Goal: Submit feedback/report problem

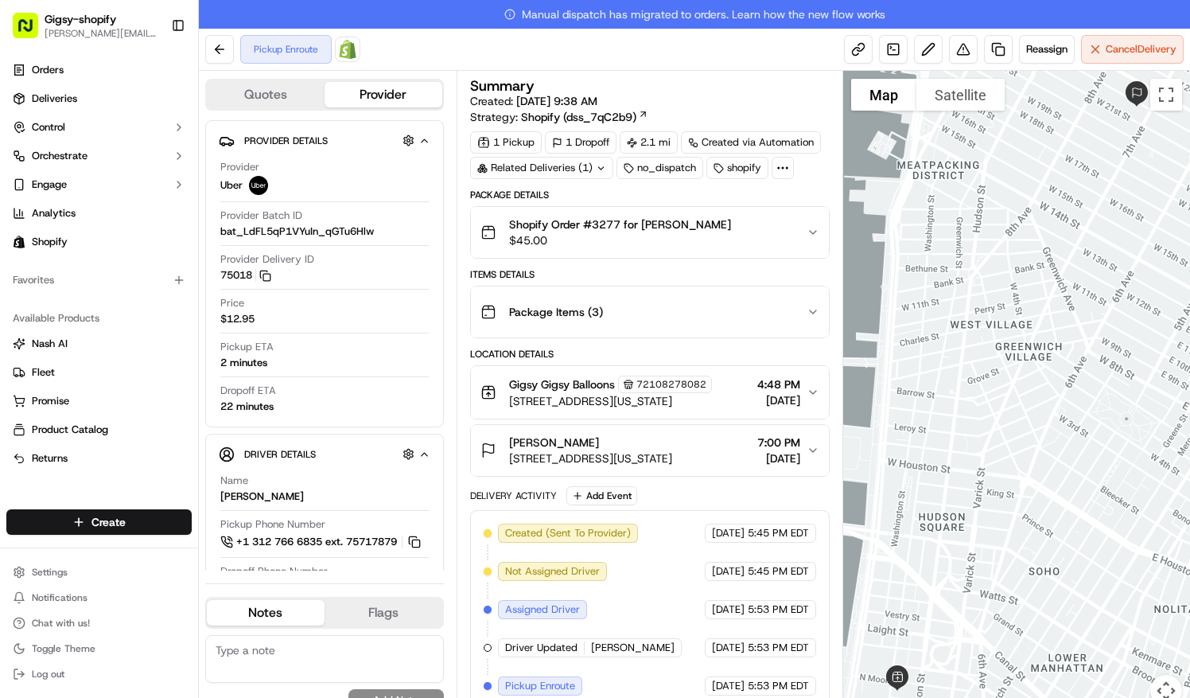
scroll to position [302, 0]
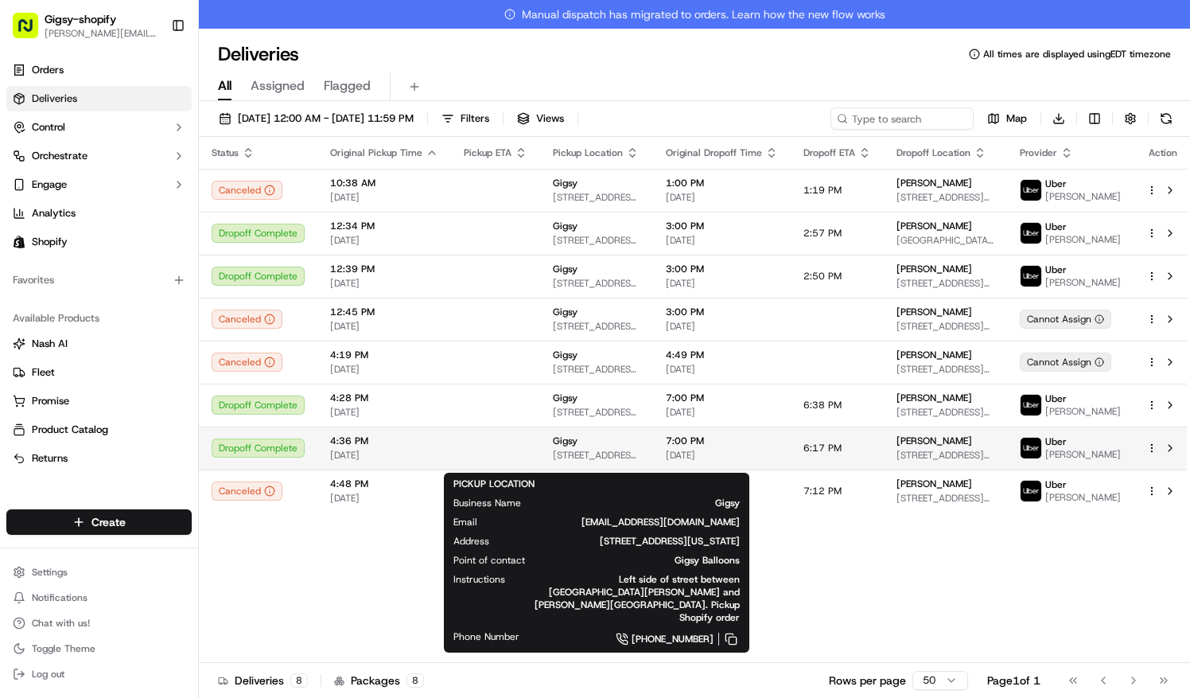
click at [602, 456] on div "Gigsy 375 Greenwich Street, New York, NY 10013, US" at bounding box center [597, 447] width 88 height 27
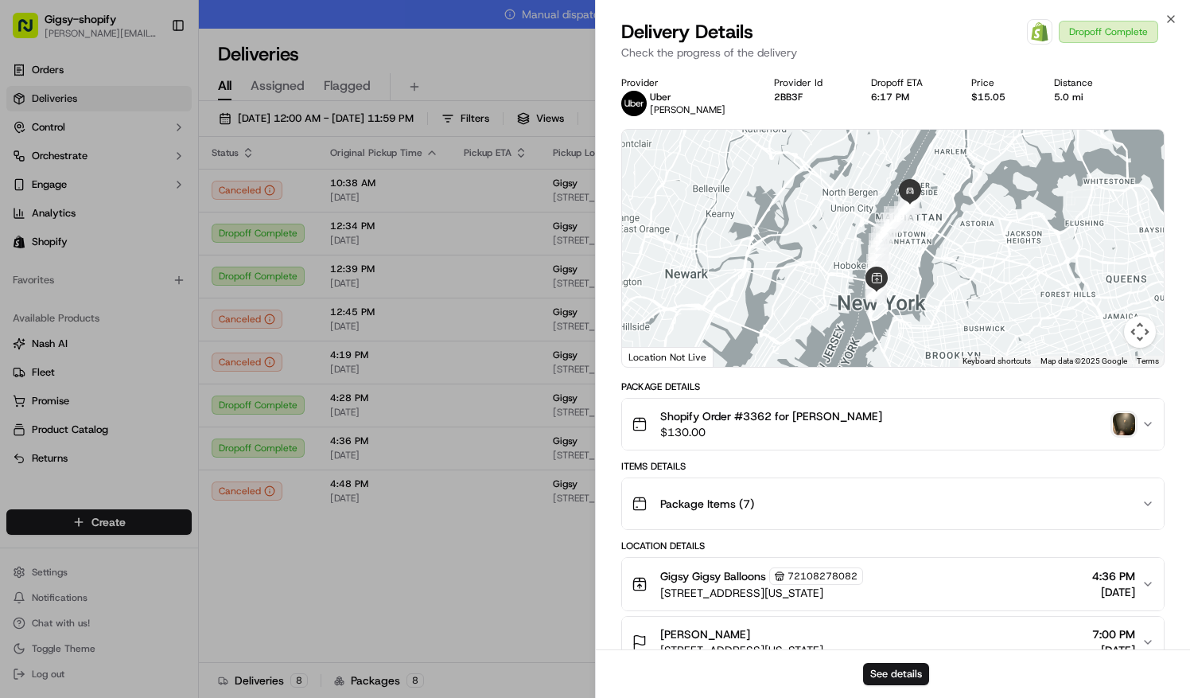
click at [1126, 426] on img "button" at bounding box center [1124, 424] width 22 height 22
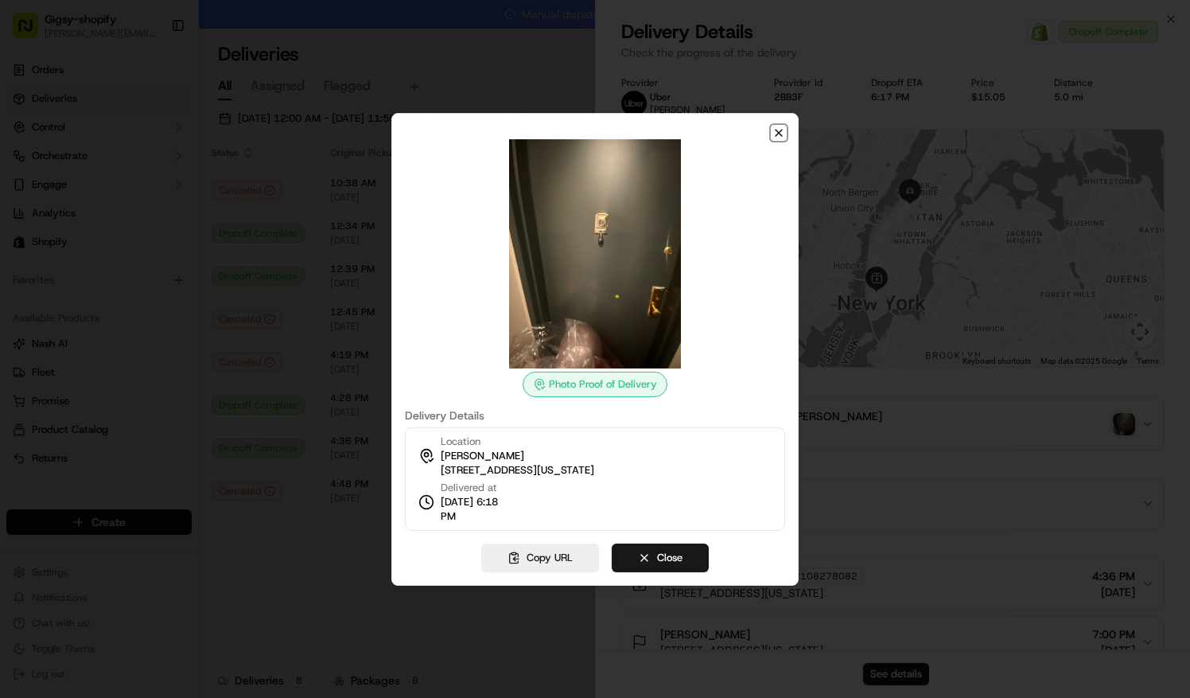
click at [783, 133] on icon "button" at bounding box center [779, 133] width 13 height 13
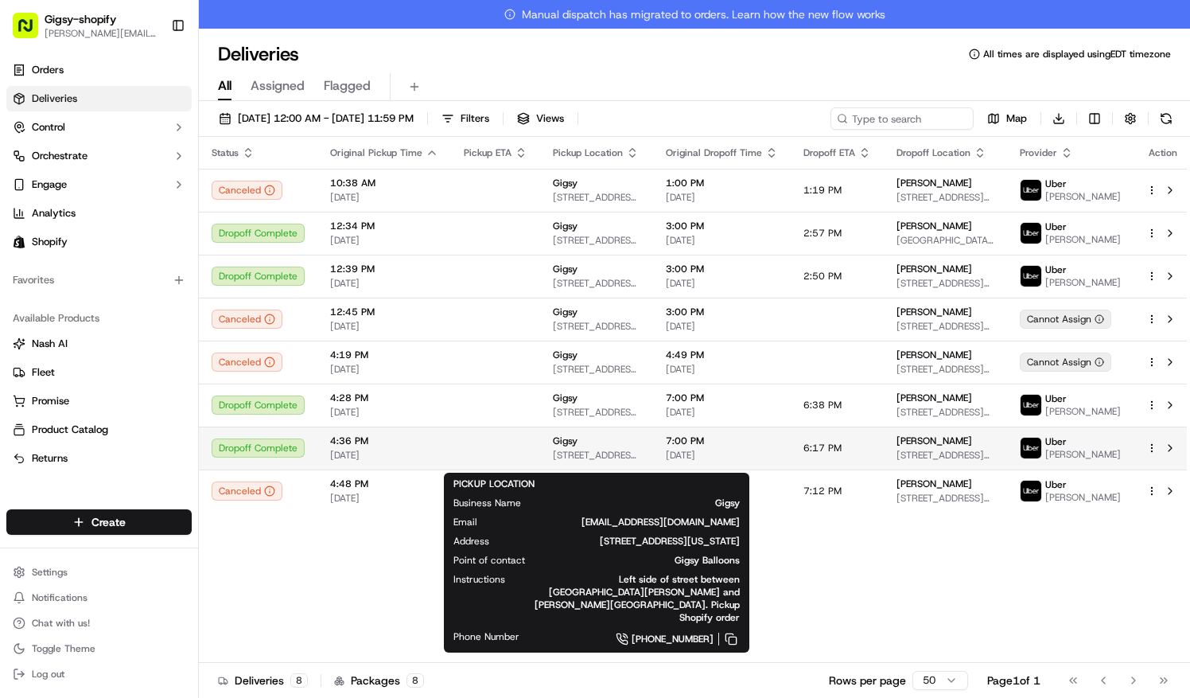
click at [641, 447] on div "Gigsy" at bounding box center [597, 440] width 88 height 13
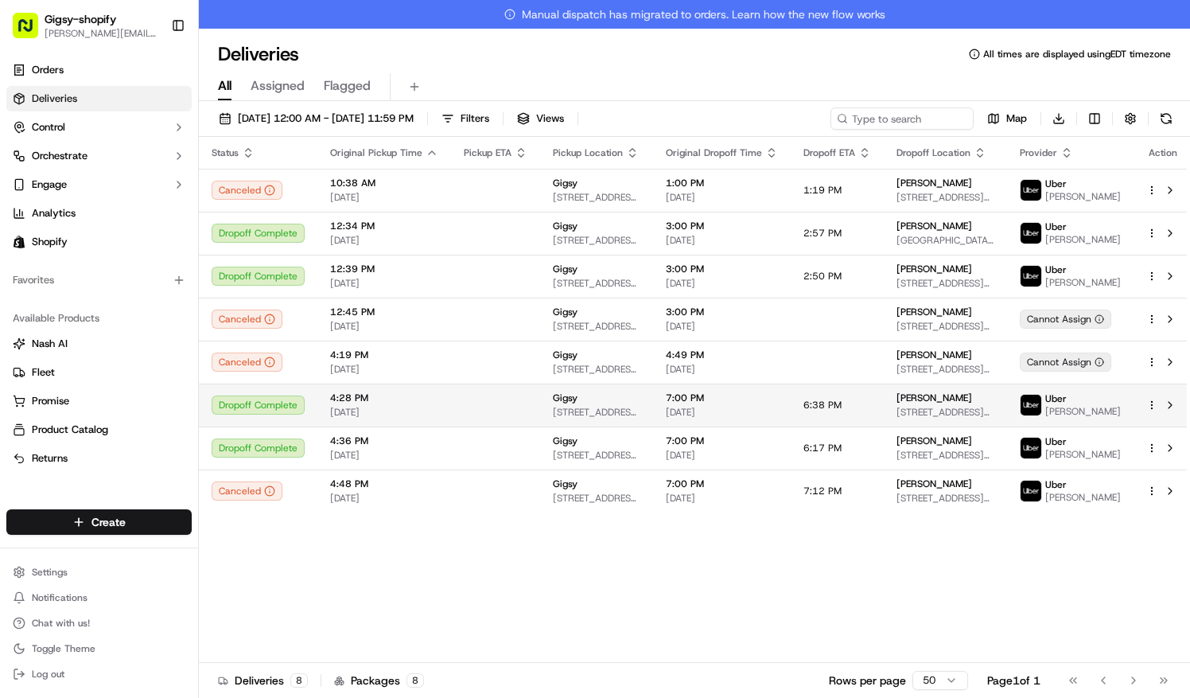
click at [882, 413] on td "6:38 PM" at bounding box center [837, 405] width 93 height 43
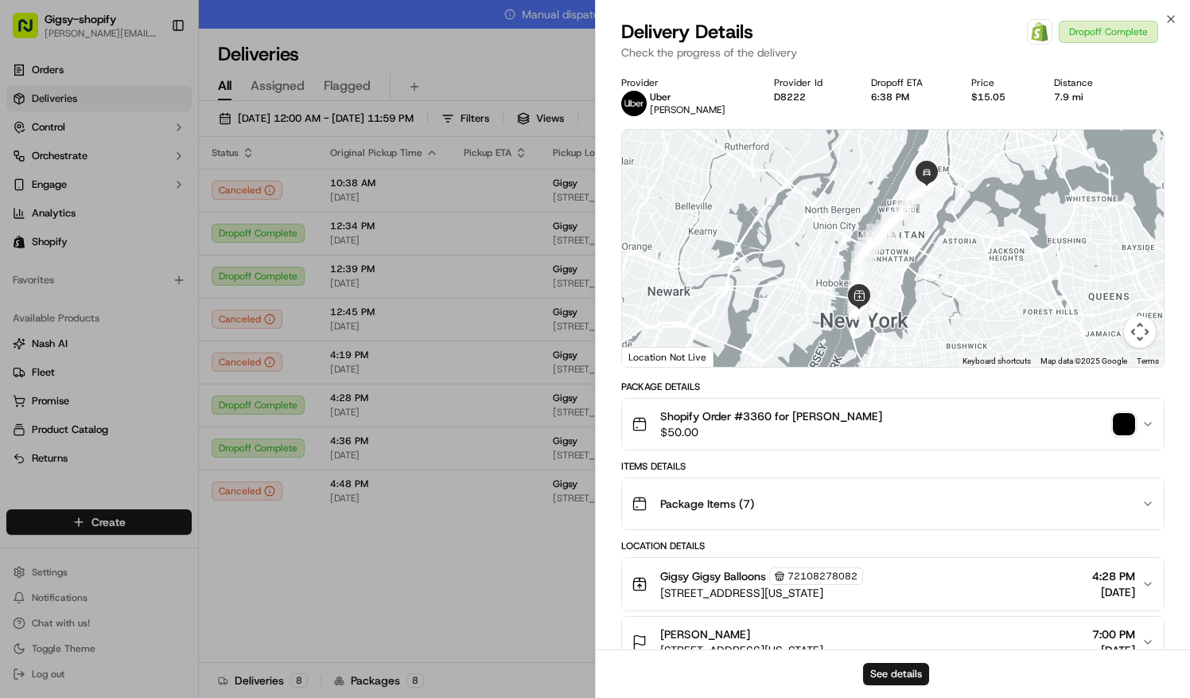
click at [1128, 425] on img "button" at bounding box center [1124, 424] width 22 height 22
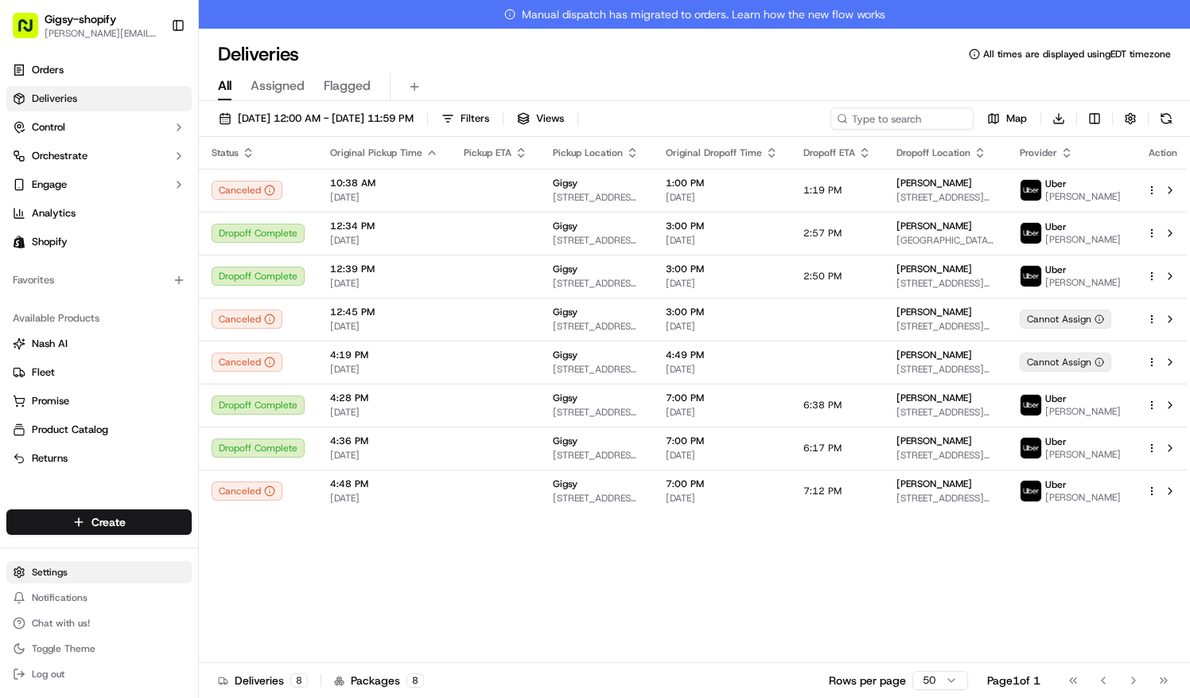
click at [64, 570] on html "Gigsy-shopify sarah@getgigsy.com Toggle Sidebar Orders Deliveries Control Orche…" at bounding box center [595, 349] width 1190 height 698
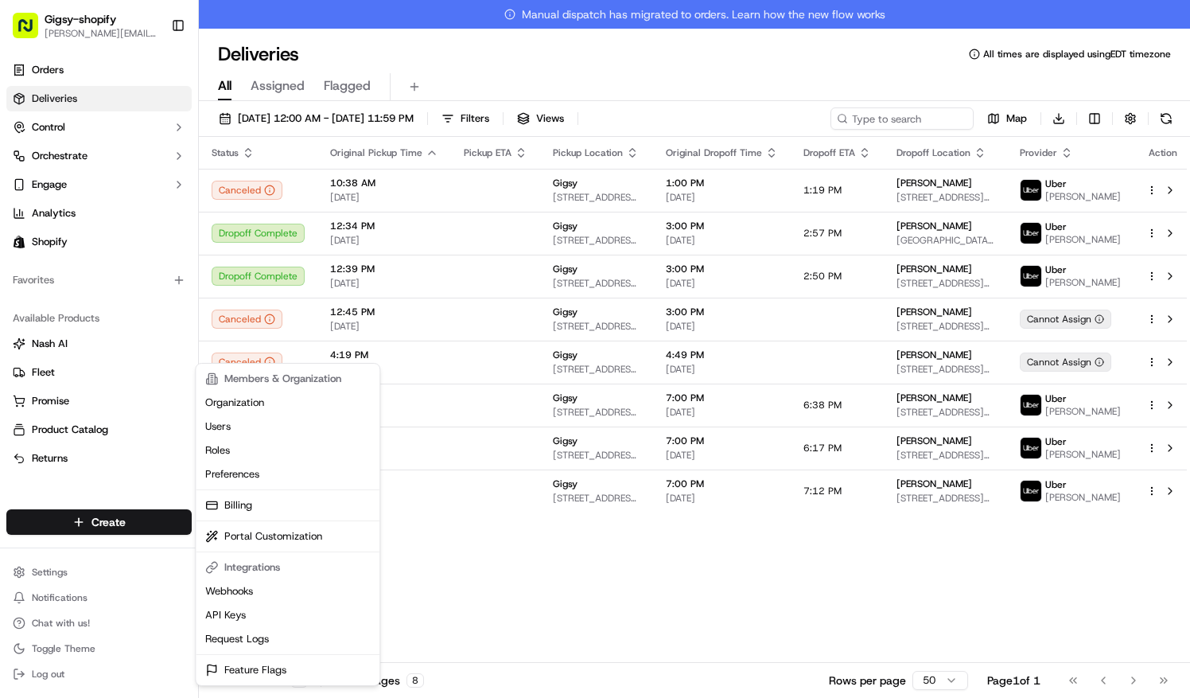
click at [55, 573] on html "Gigsy-shopify sarah@getgigsy.com Toggle Sidebar Orders Deliveries Control Orche…" at bounding box center [595, 349] width 1190 height 698
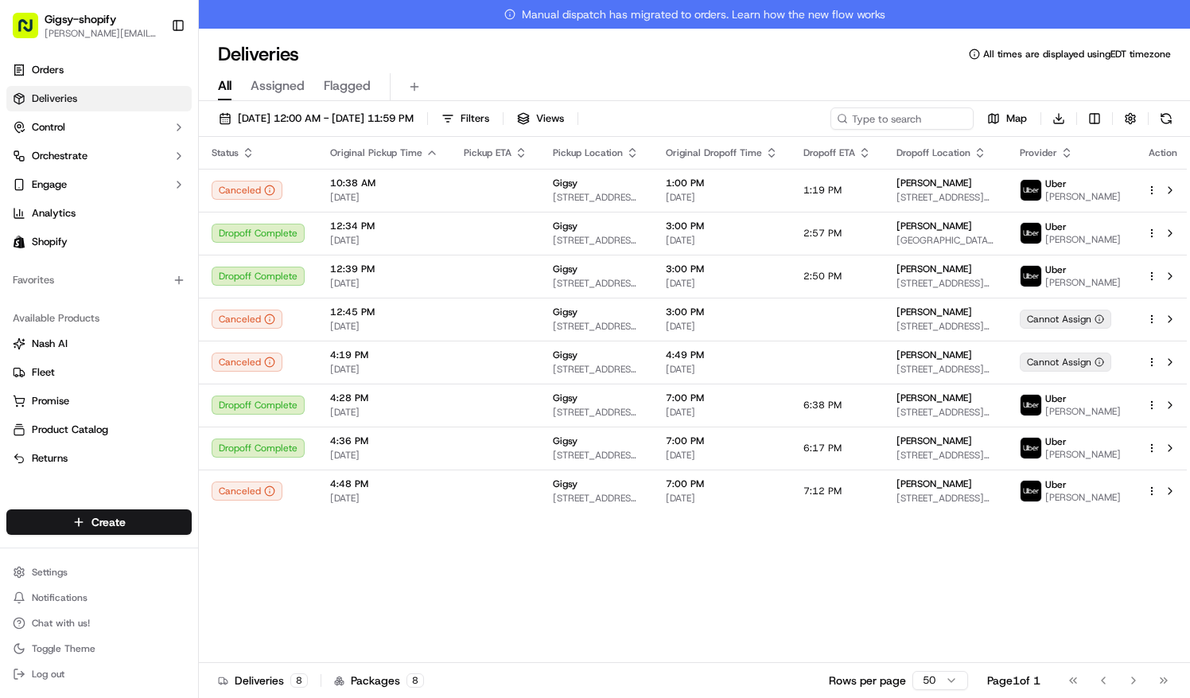
click at [55, 573] on html "Gigsy-shopify sarah@getgigsy.com Toggle Sidebar Orders Deliveries Control Orche…" at bounding box center [595, 349] width 1190 height 698
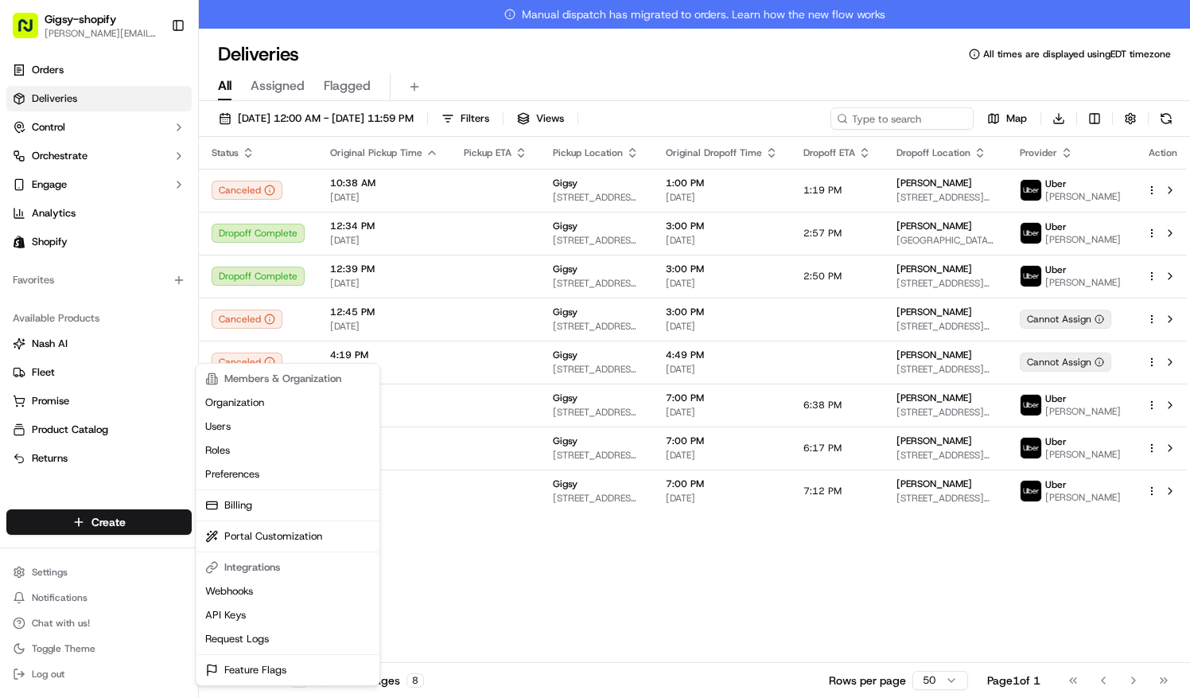
click at [55, 573] on html "Gigsy-shopify sarah@getgigsy.com Toggle Sidebar Orders Deliveries Control Orche…" at bounding box center [595, 349] width 1190 height 698
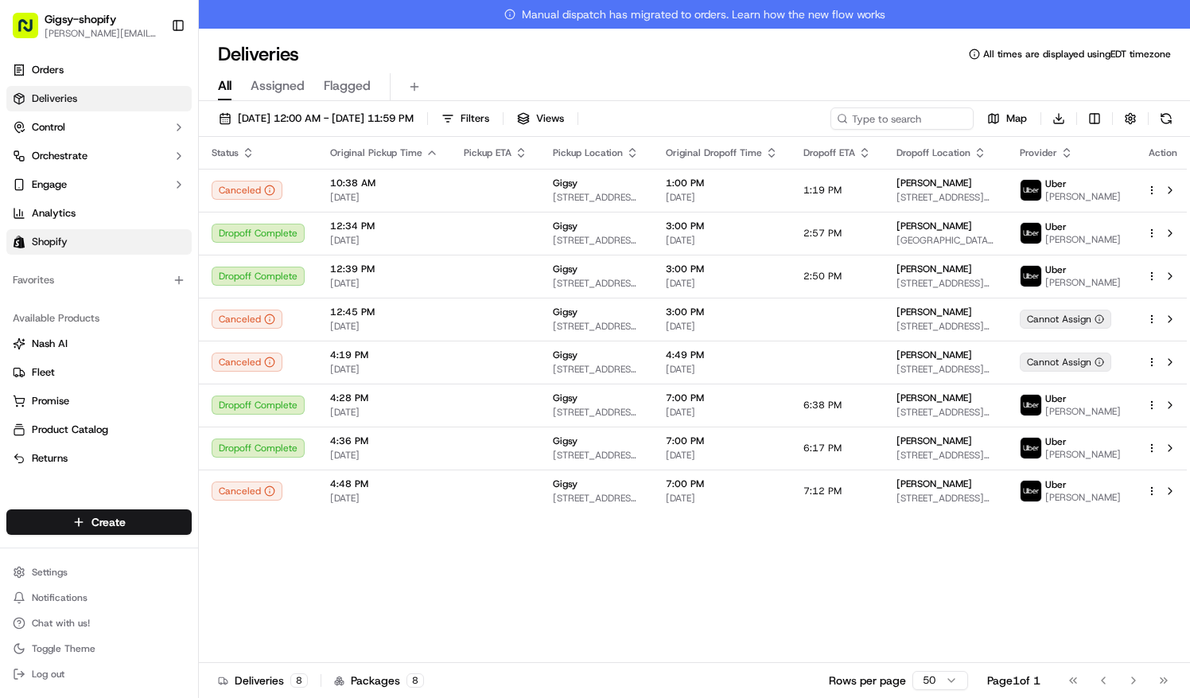
click at [70, 232] on link "Shopify" at bounding box center [98, 241] width 185 height 25
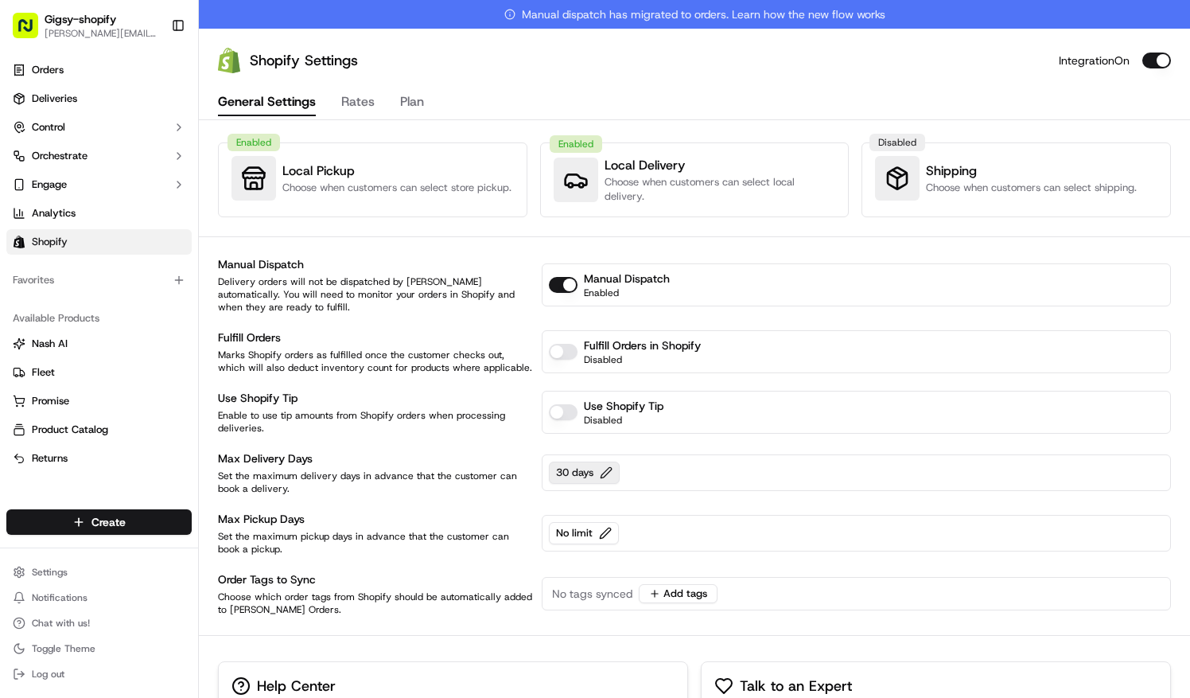
click at [603, 471] on button "30 days" at bounding box center [584, 473] width 71 height 22
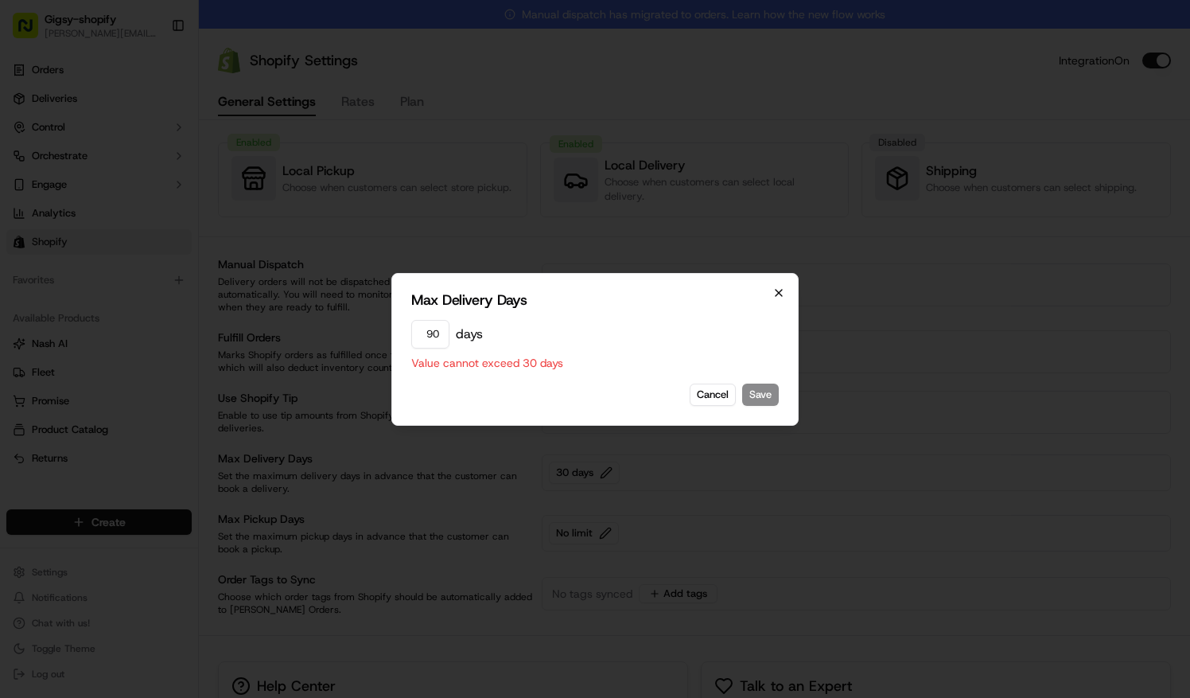
type input "90"
click at [783, 295] on icon "button" at bounding box center [779, 292] width 13 height 13
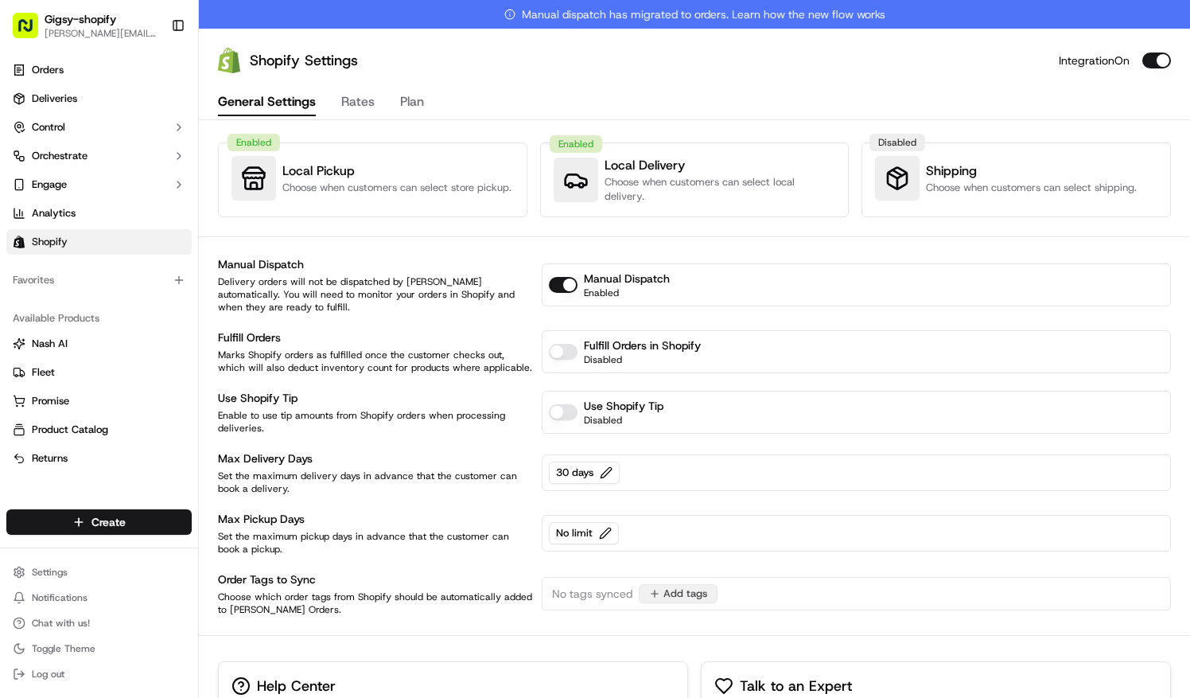
click at [654, 597] on button "Add tags" at bounding box center [678, 593] width 79 height 19
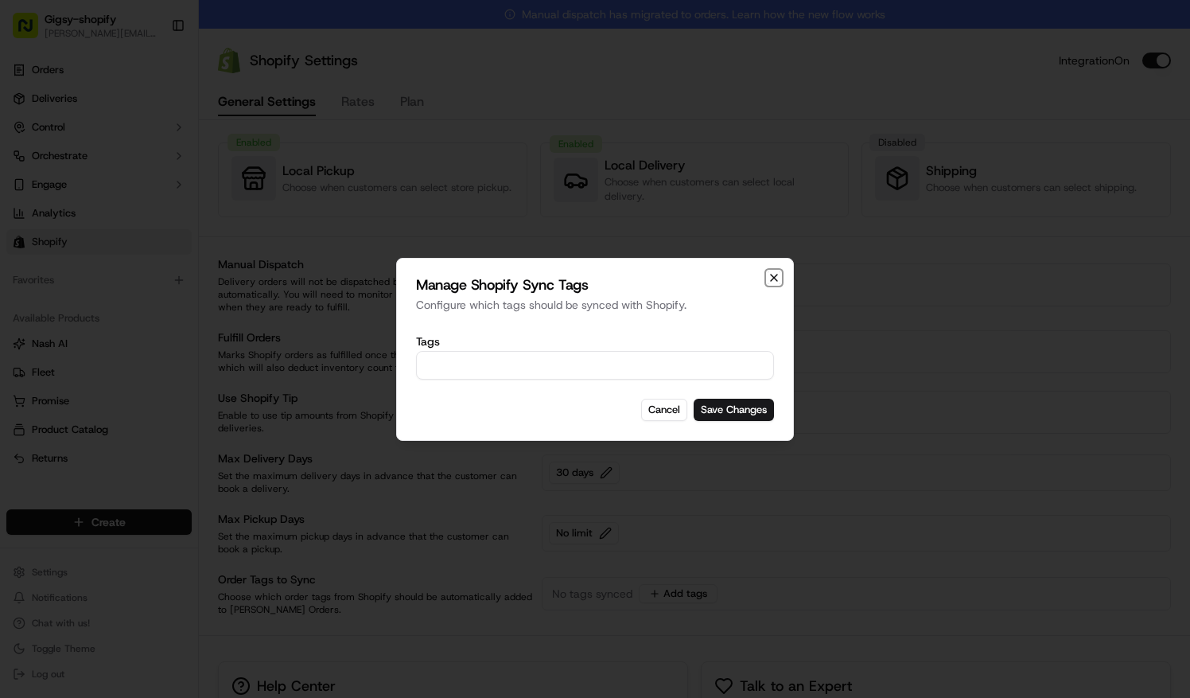
click at [769, 276] on icon "button" at bounding box center [774, 277] width 13 height 13
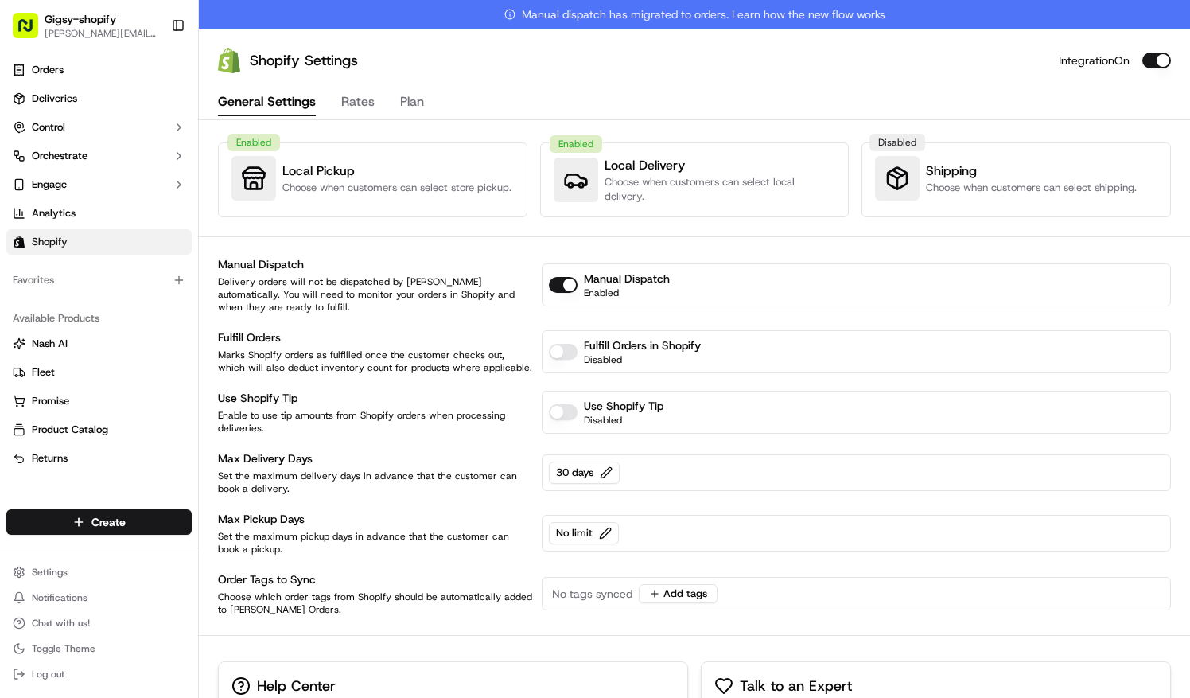
click at [567, 417] on button "Enable Use Shopify Tip" at bounding box center [563, 412] width 29 height 16
type button "on"
click at [94, 129] on button "Control" at bounding box center [98, 127] width 185 height 25
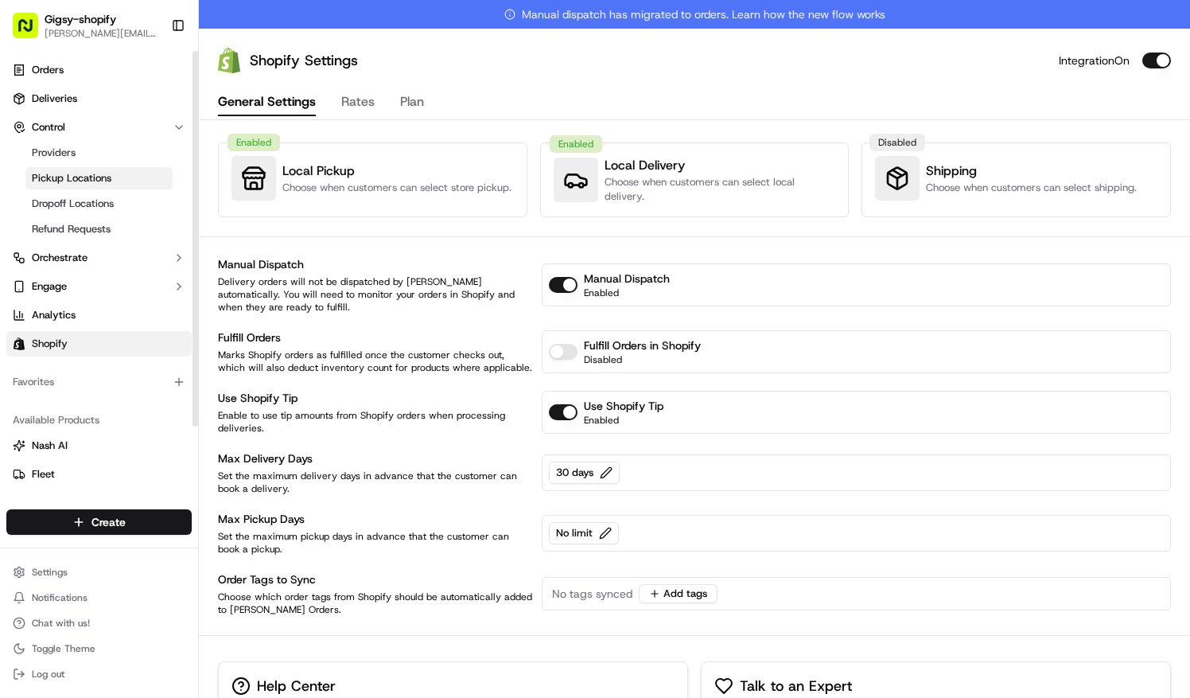
click at [84, 177] on span "Pickup Locations" at bounding box center [72, 178] width 80 height 14
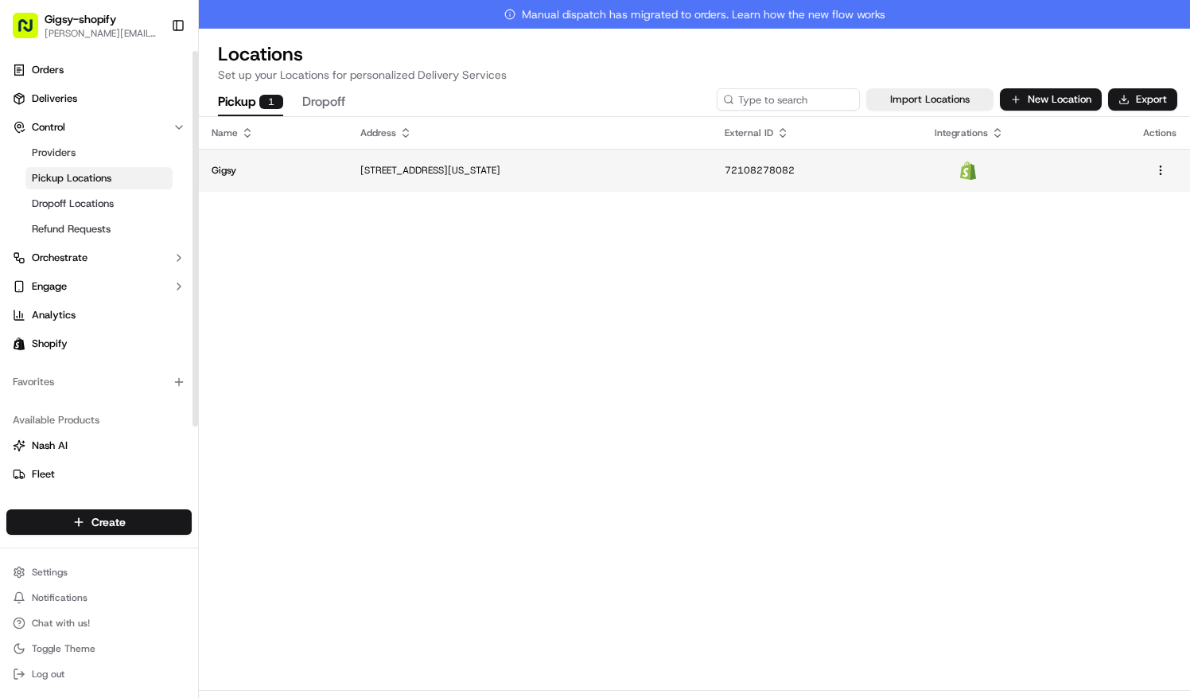
click at [322, 161] on td "Gigsy" at bounding box center [273, 170] width 149 height 43
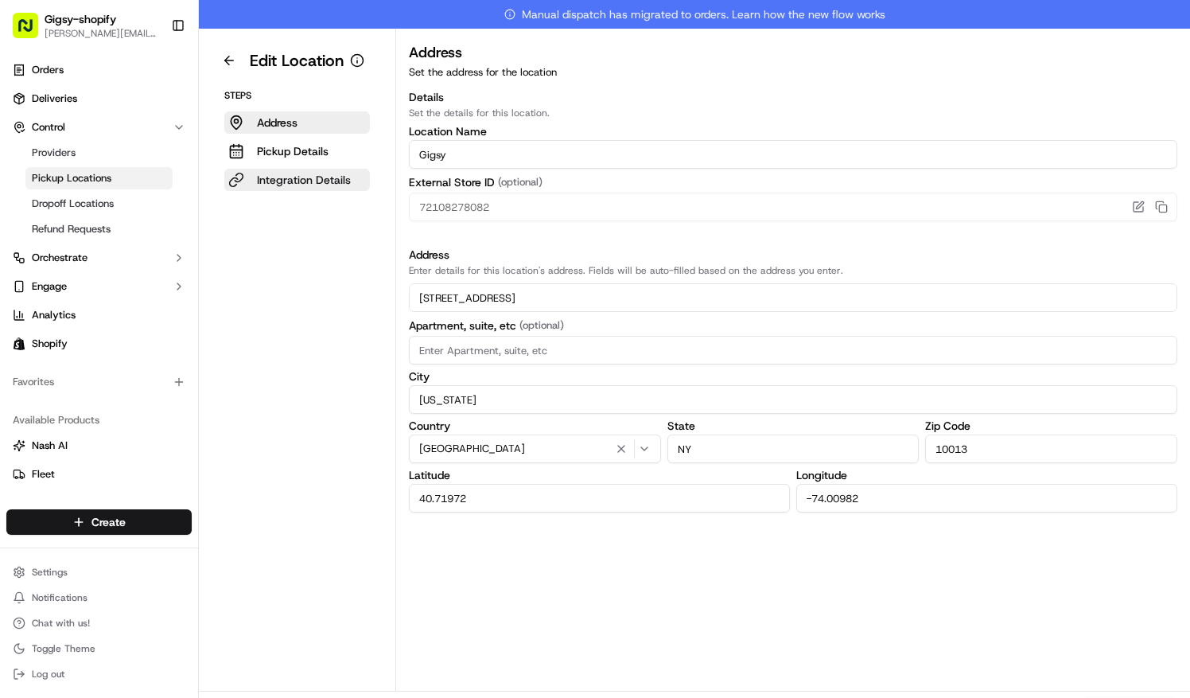
click at [306, 173] on p "Integration Details" at bounding box center [304, 180] width 94 height 16
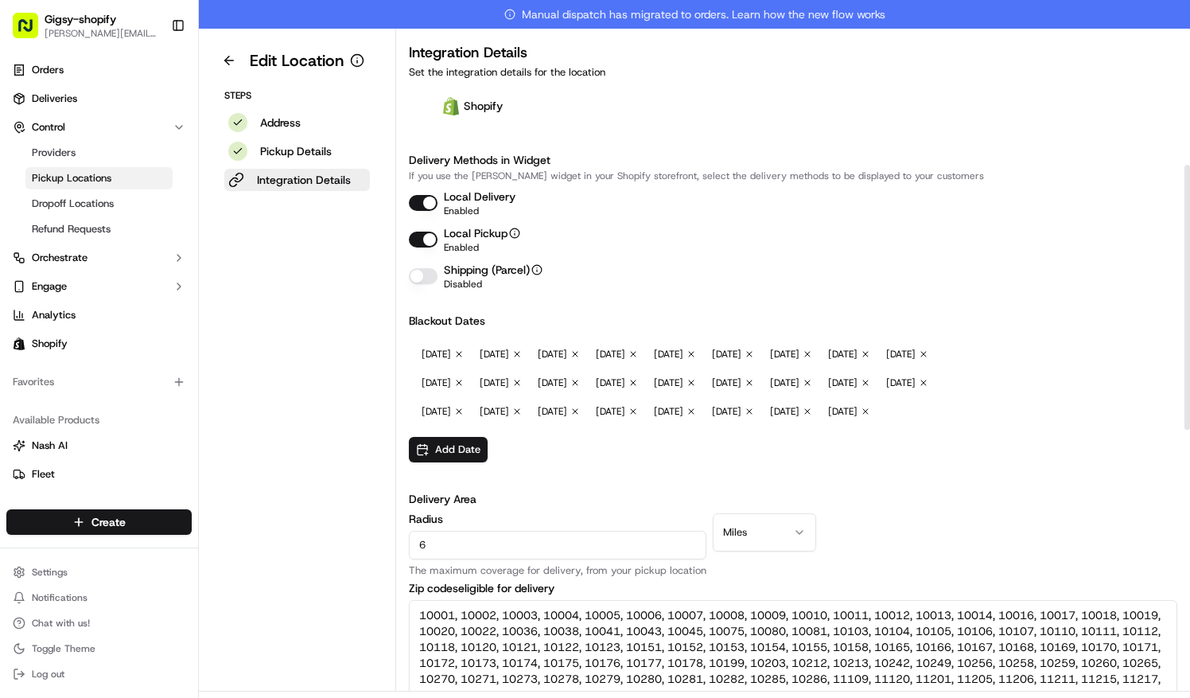
scroll to position [520, 0]
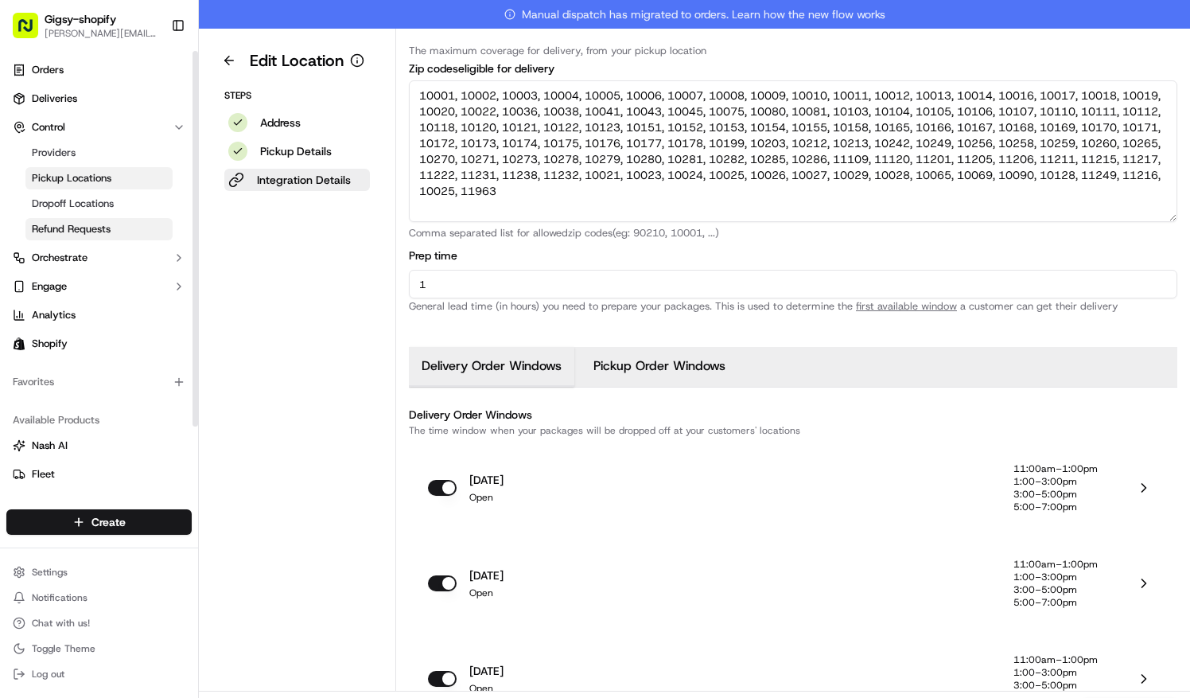
click at [87, 232] on span "Refund Requests" at bounding box center [71, 229] width 79 height 14
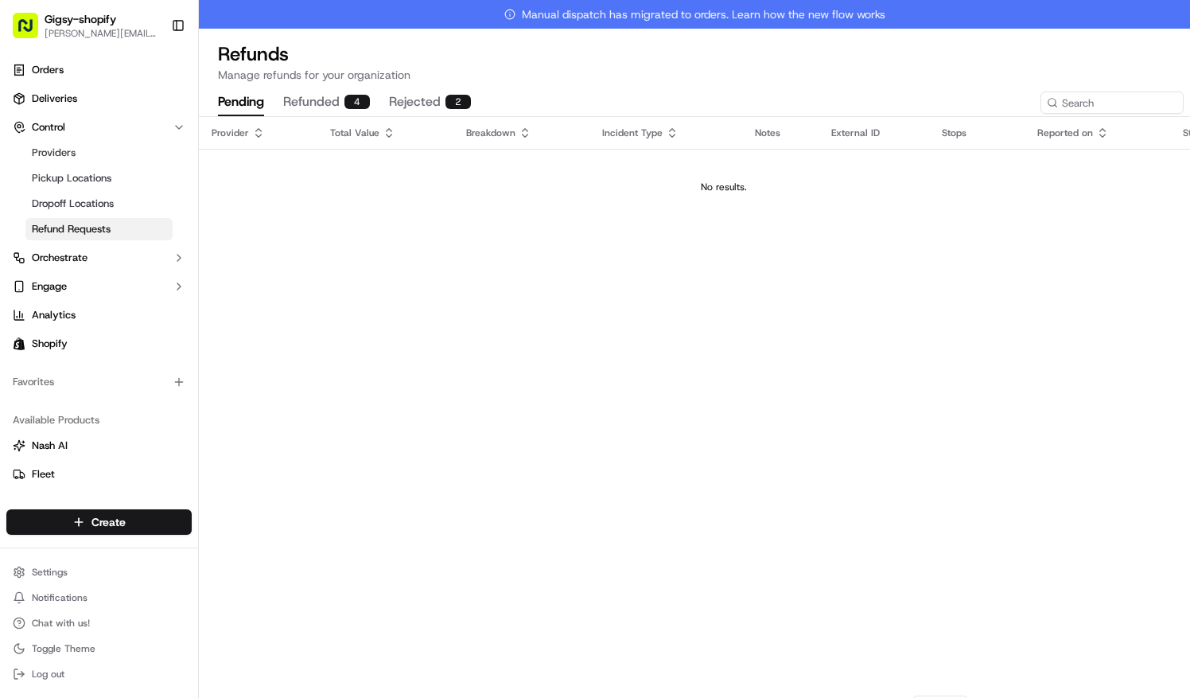
click at [347, 105] on div "4" at bounding box center [357, 102] width 25 height 14
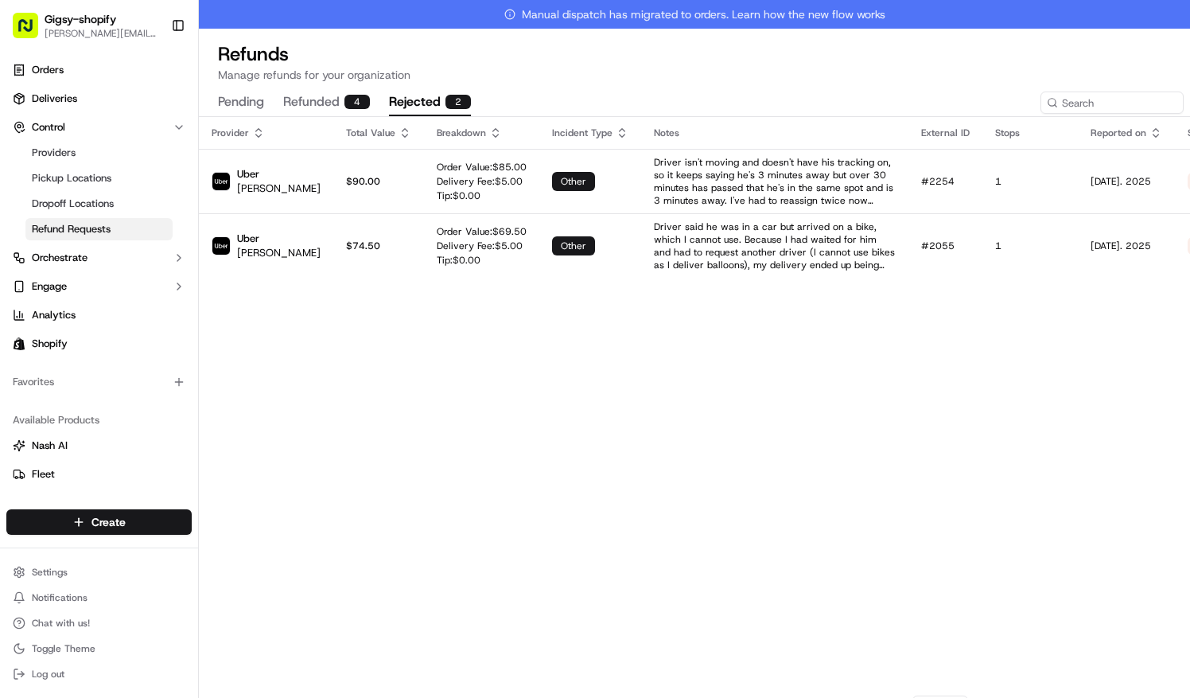
click at [415, 96] on button "rejected 2" at bounding box center [430, 102] width 82 height 27
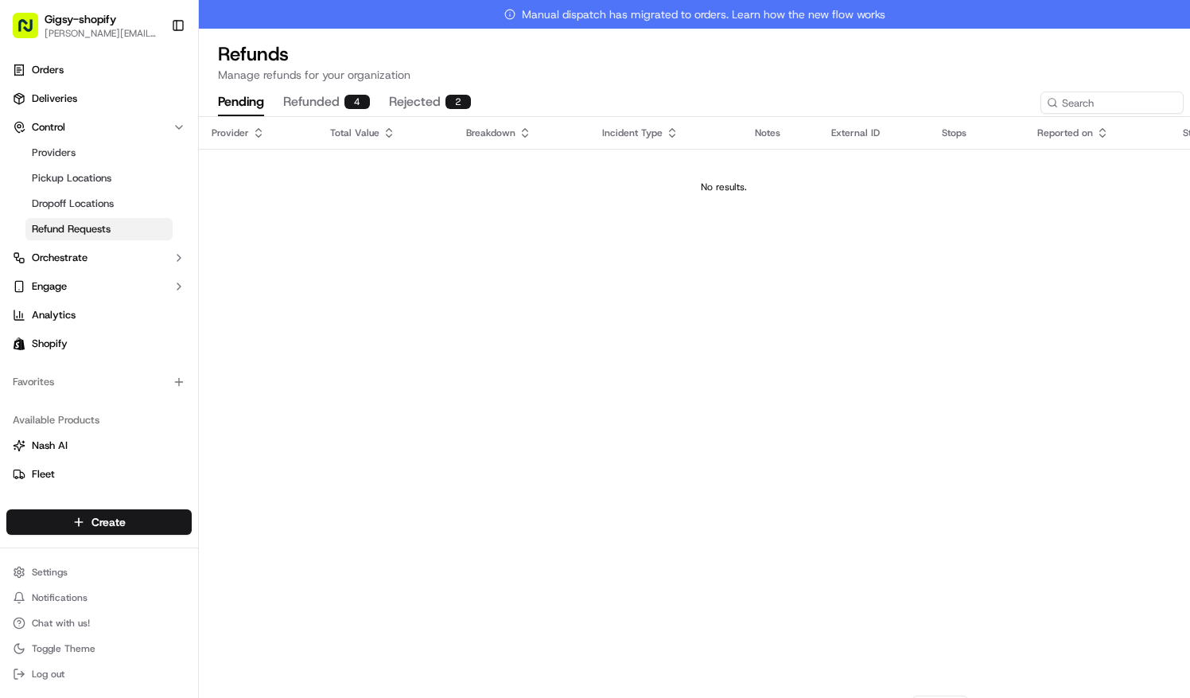
click at [255, 100] on button "pending" at bounding box center [241, 102] width 46 height 27
click at [84, 149] on link "Providers" at bounding box center [98, 153] width 147 height 22
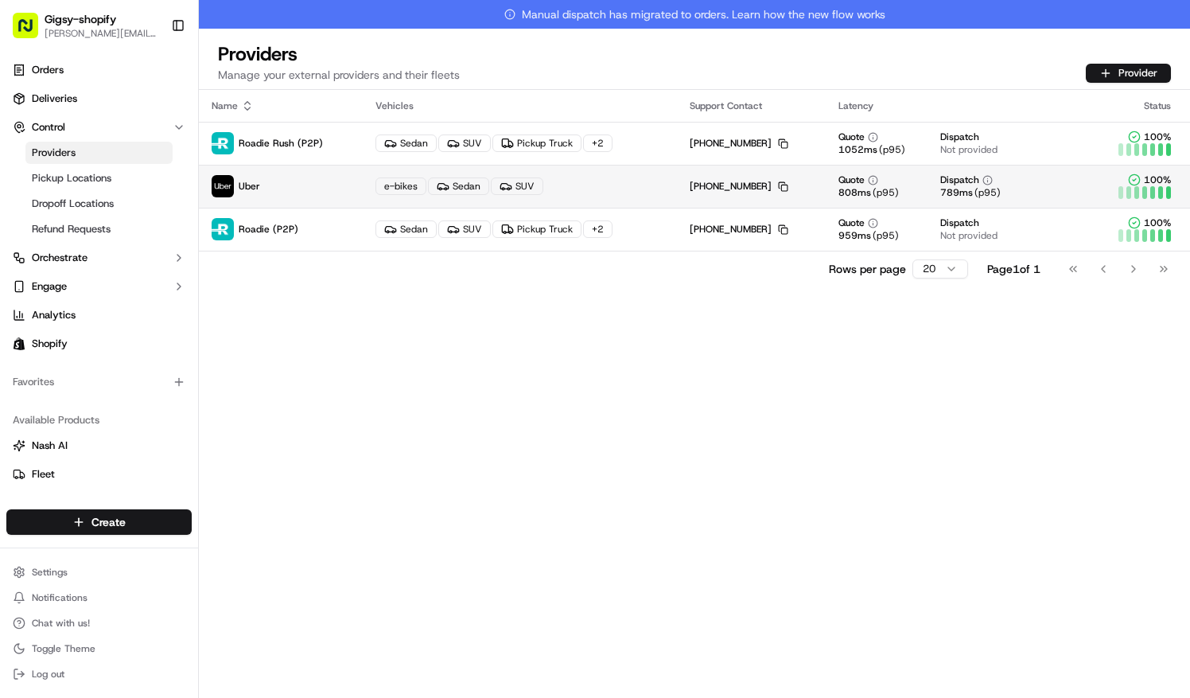
click at [654, 172] on td "e-bikes Sedan SUV" at bounding box center [520, 186] width 314 height 43
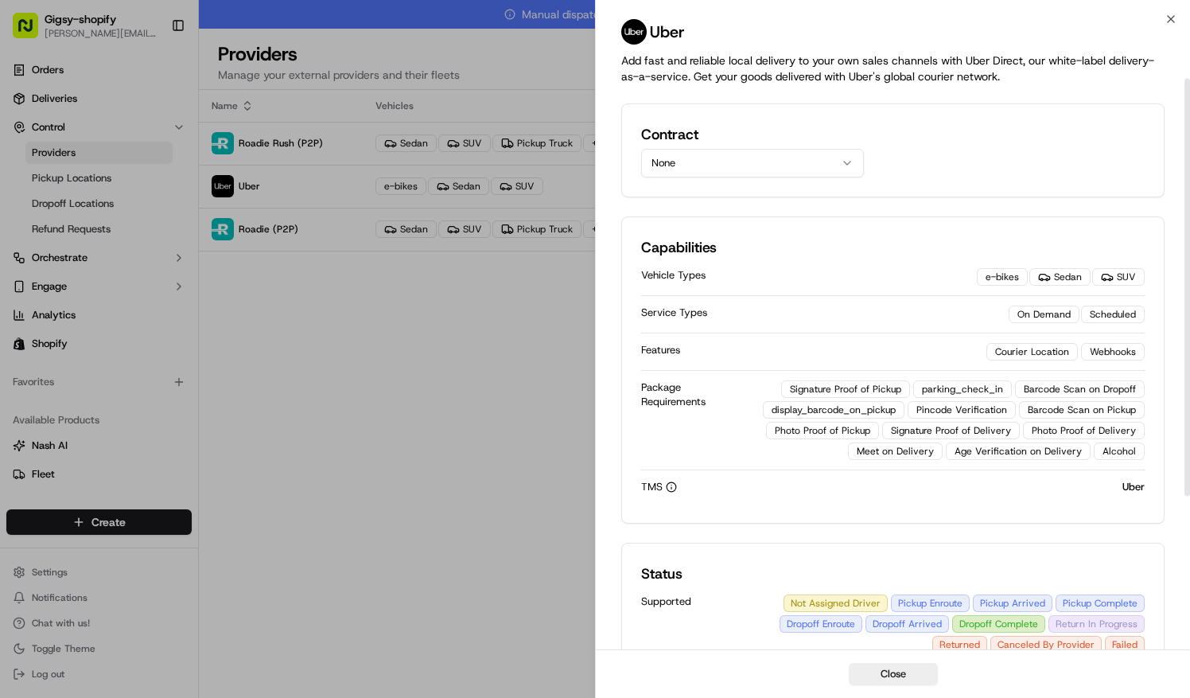
scroll to position [39, 0]
click at [882, 684] on button "Close" at bounding box center [893, 674] width 89 height 22
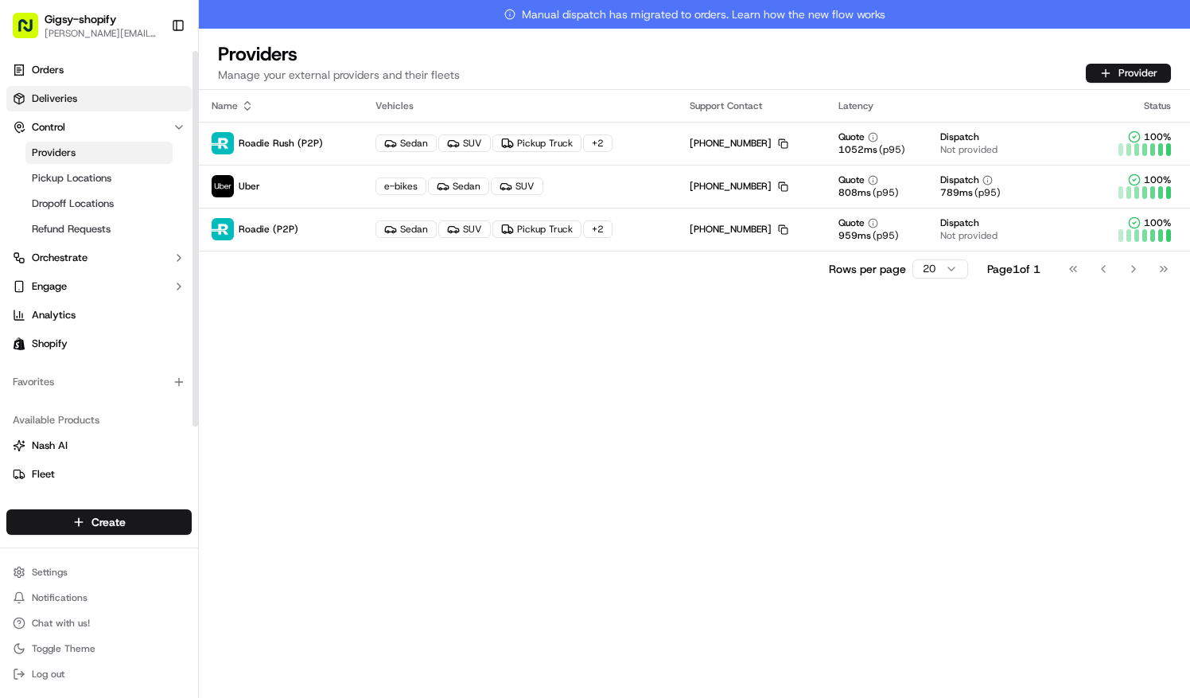
click at [114, 96] on link "Deliveries" at bounding box center [98, 98] width 185 height 25
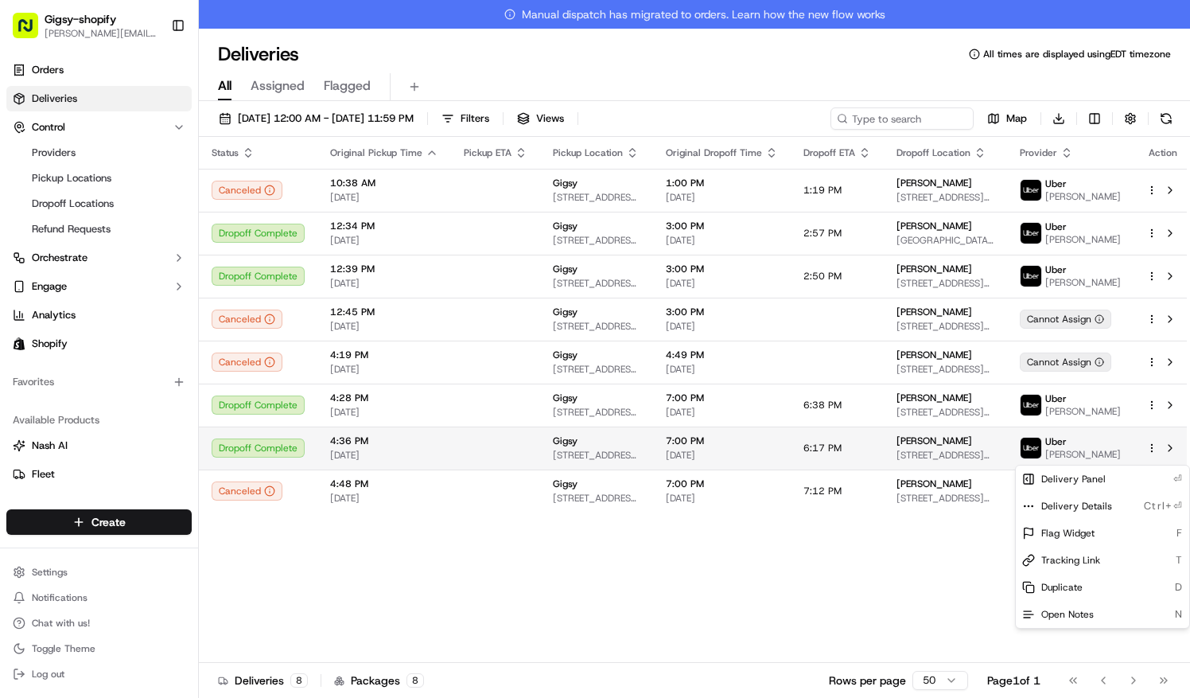
click at [1145, 458] on html "Gigsy-shopify sarah@getgigsy.com Toggle Sidebar Orders Deliveries Control Provi…" at bounding box center [595, 349] width 1190 height 698
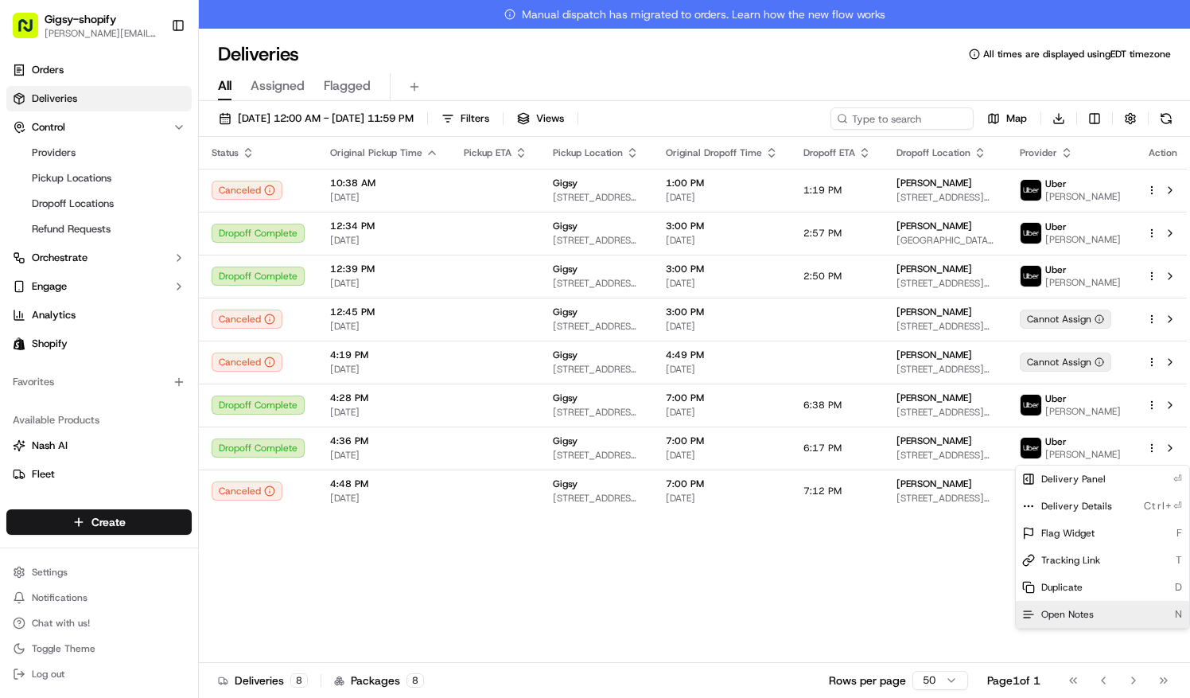
click at [1087, 618] on span "Open Notes" at bounding box center [1068, 614] width 53 height 13
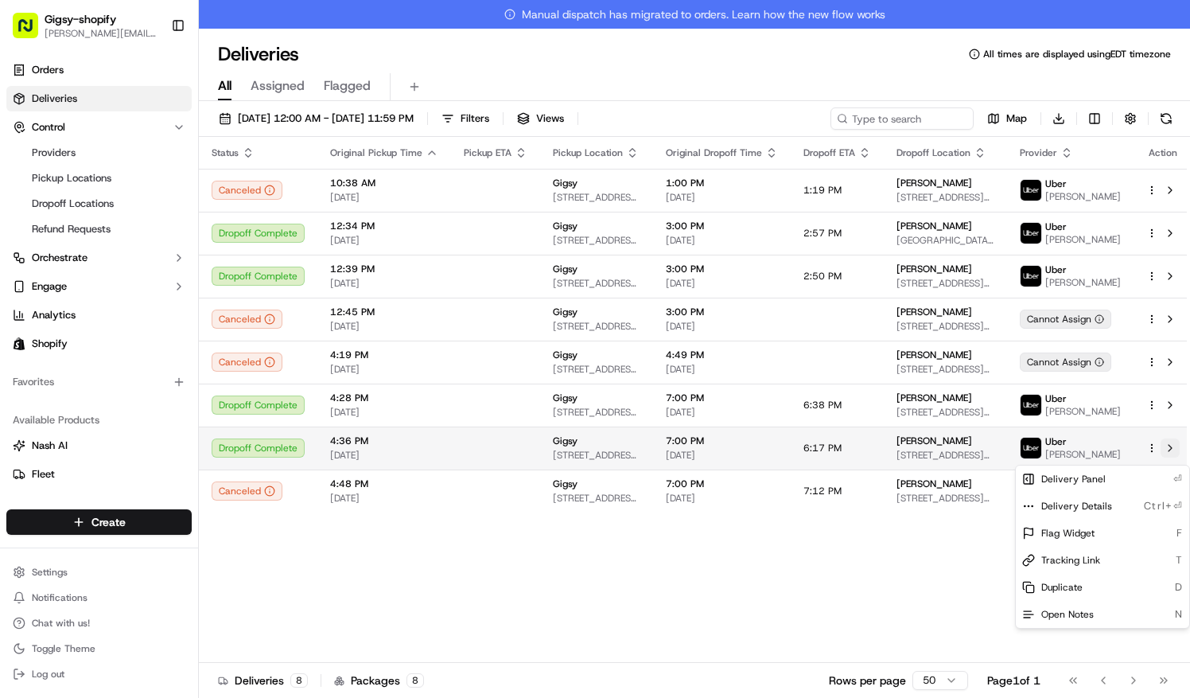
click at [1161, 458] on button at bounding box center [1170, 447] width 19 height 19
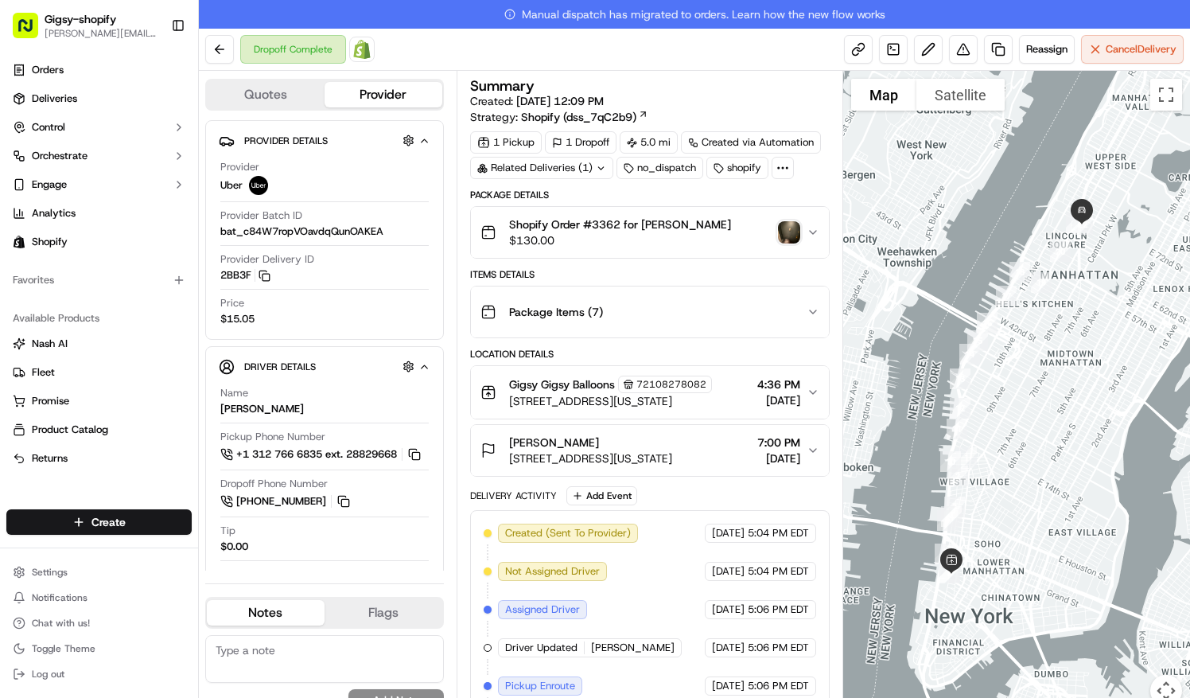
click at [793, 231] on img "button" at bounding box center [789, 232] width 22 height 22
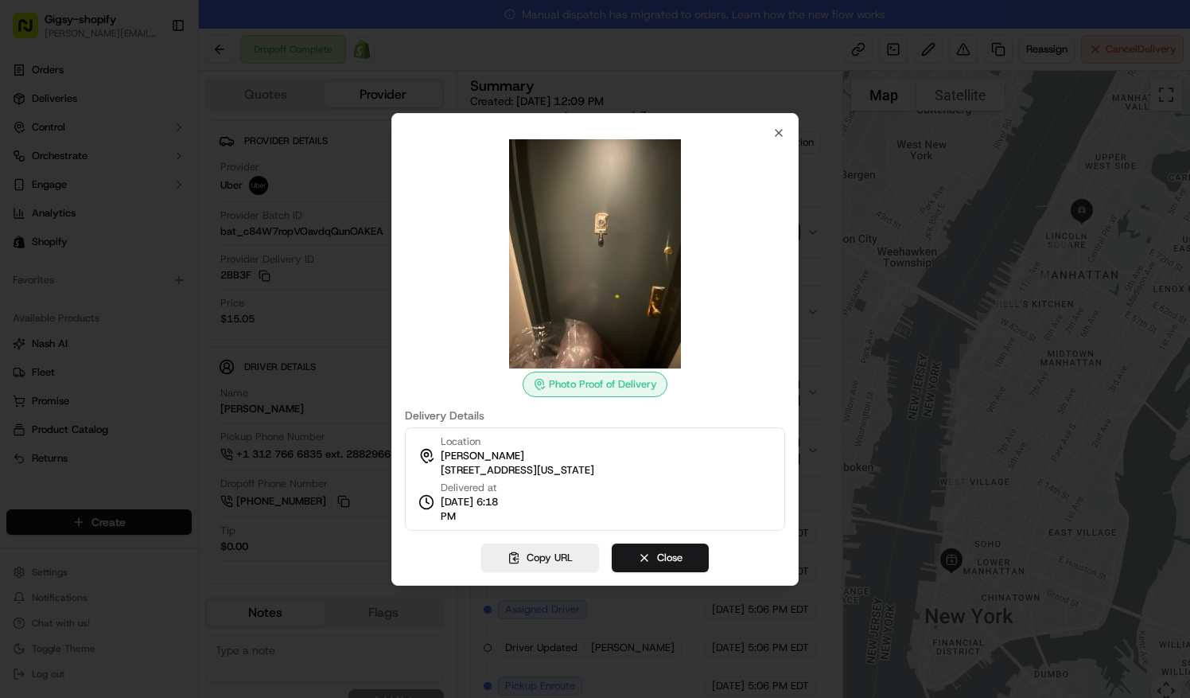
click at [777, 124] on div "Photo Proof of Delivery Delivery Details Location Victoria Roberts 154 W 70th S…" at bounding box center [594, 349] width 407 height 473
click at [774, 132] on icon "button" at bounding box center [779, 133] width 13 height 13
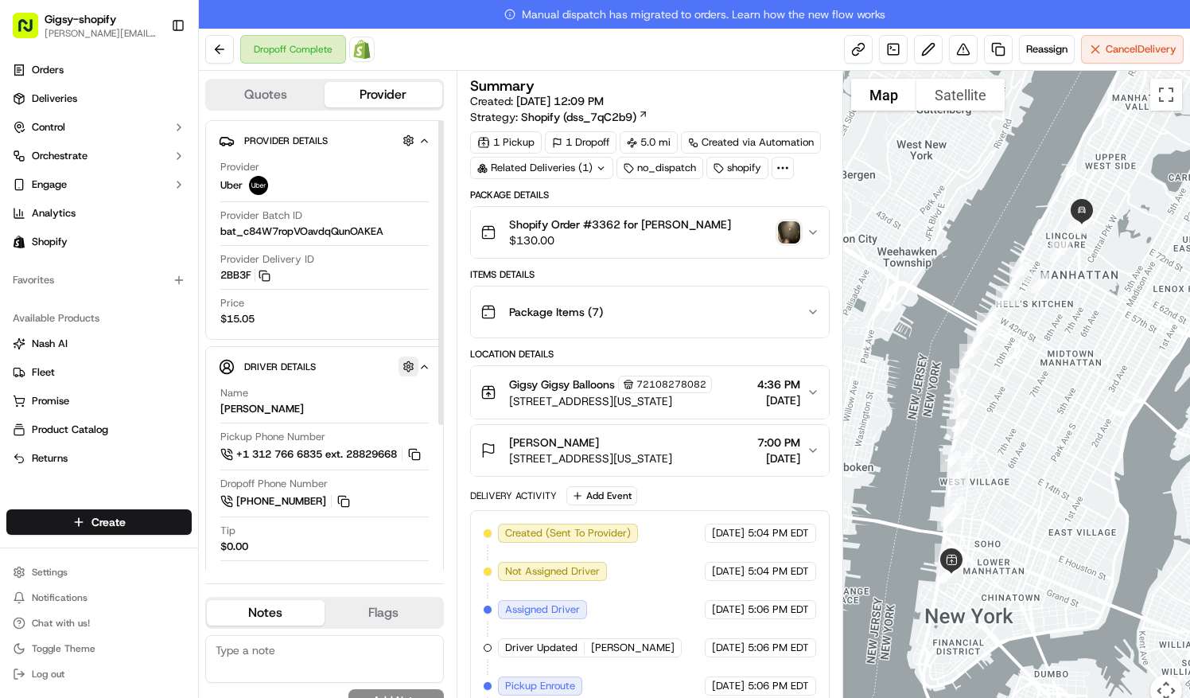
click at [417, 363] on button "button" at bounding box center [409, 366] width 20 height 20
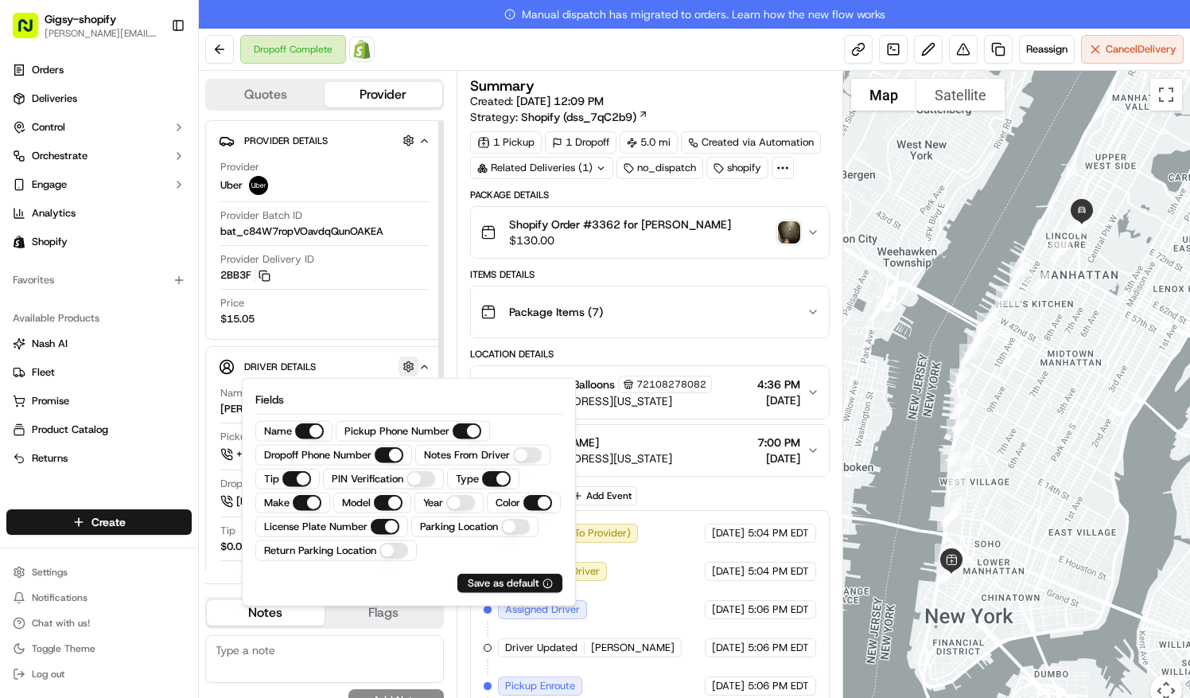
click at [417, 363] on button "button" at bounding box center [409, 366] width 20 height 20
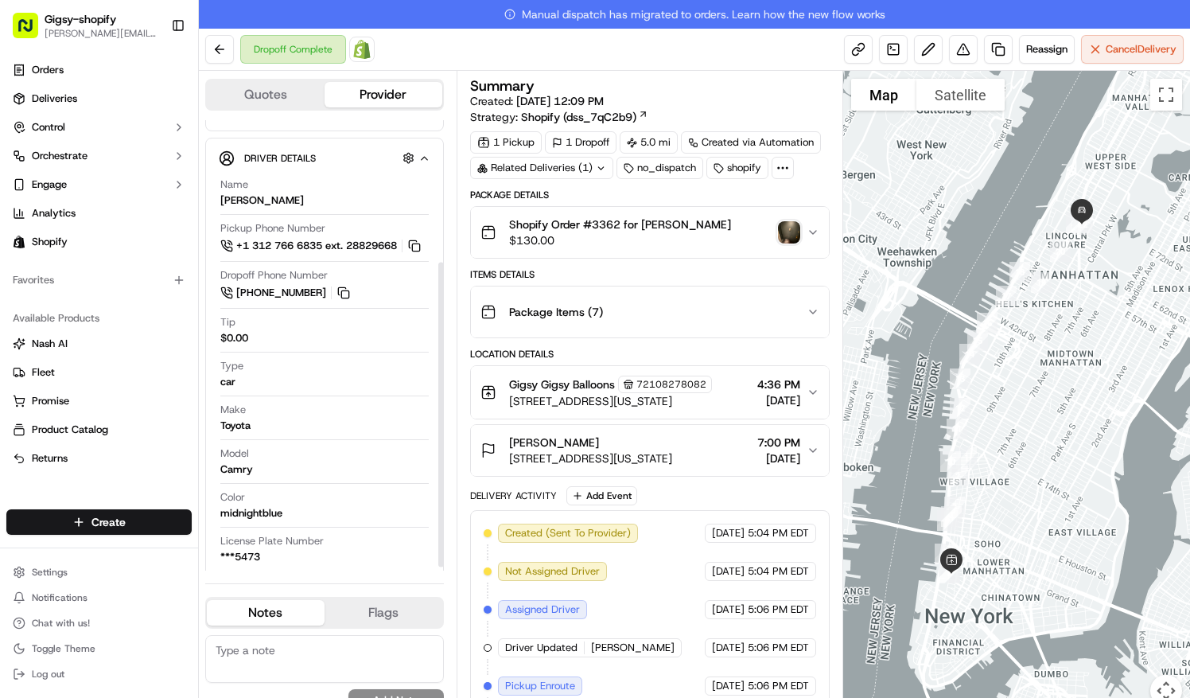
scroll to position [210, 0]
click at [356, 620] on button "Flags" at bounding box center [384, 612] width 118 height 25
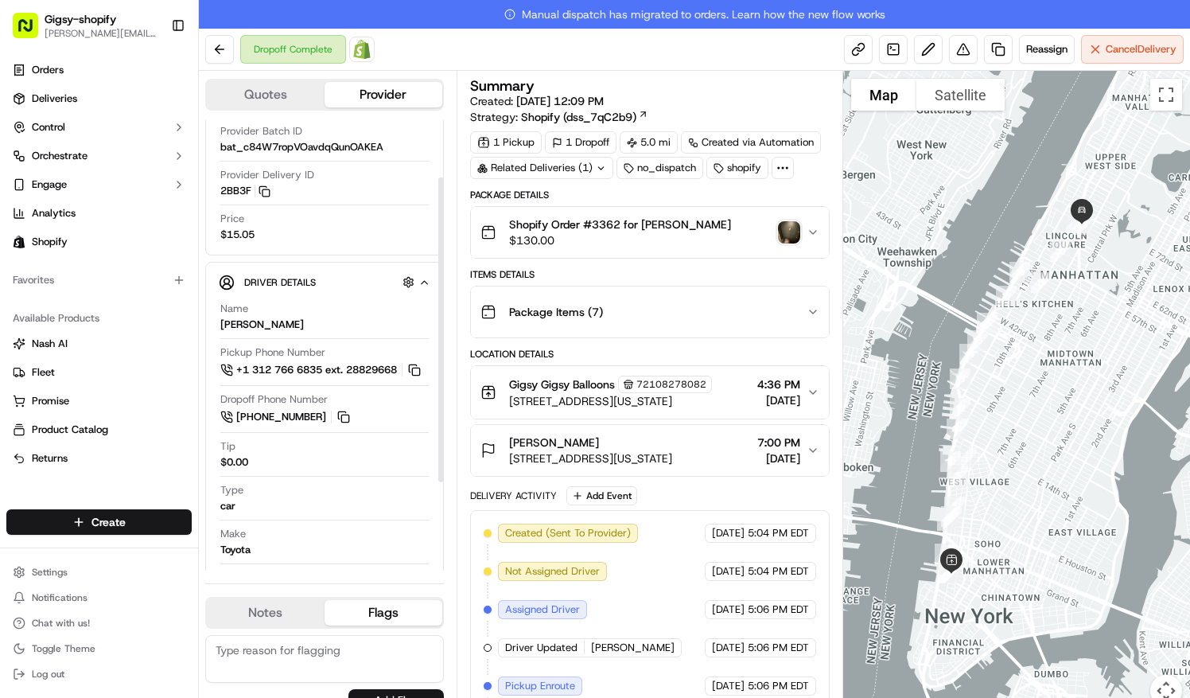
scroll to position [0, 0]
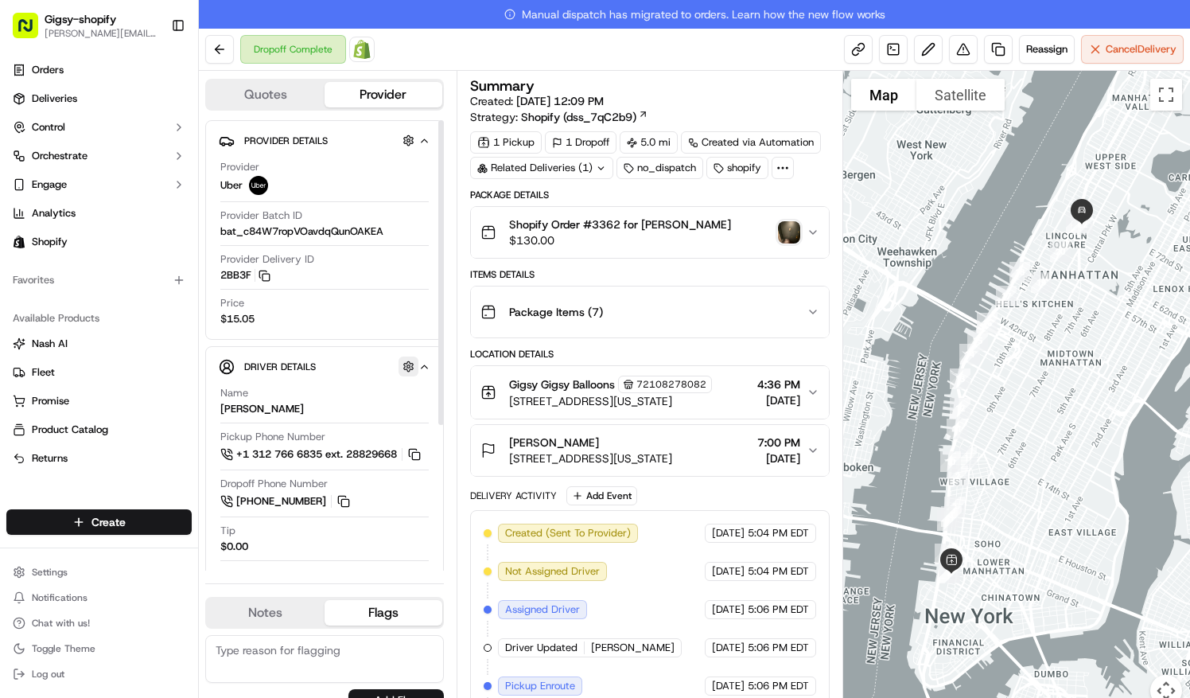
click at [413, 364] on button "button" at bounding box center [409, 366] width 20 height 20
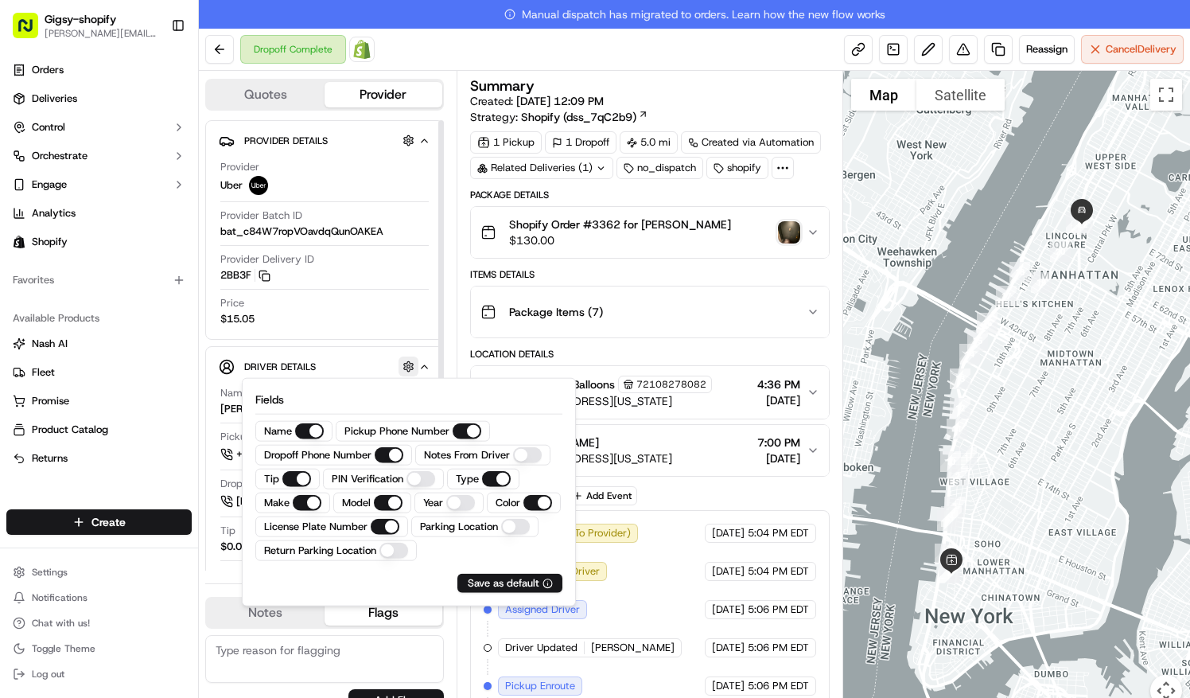
click at [413, 364] on button "button" at bounding box center [409, 366] width 20 height 20
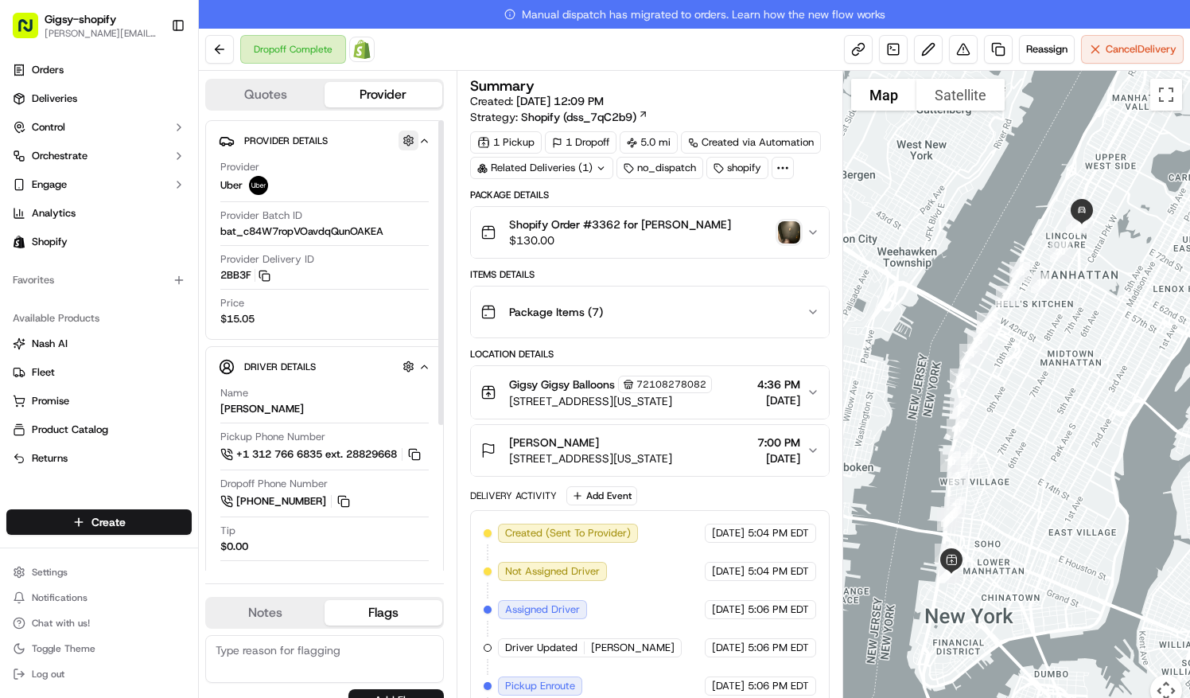
click at [411, 137] on button "button" at bounding box center [409, 140] width 20 height 20
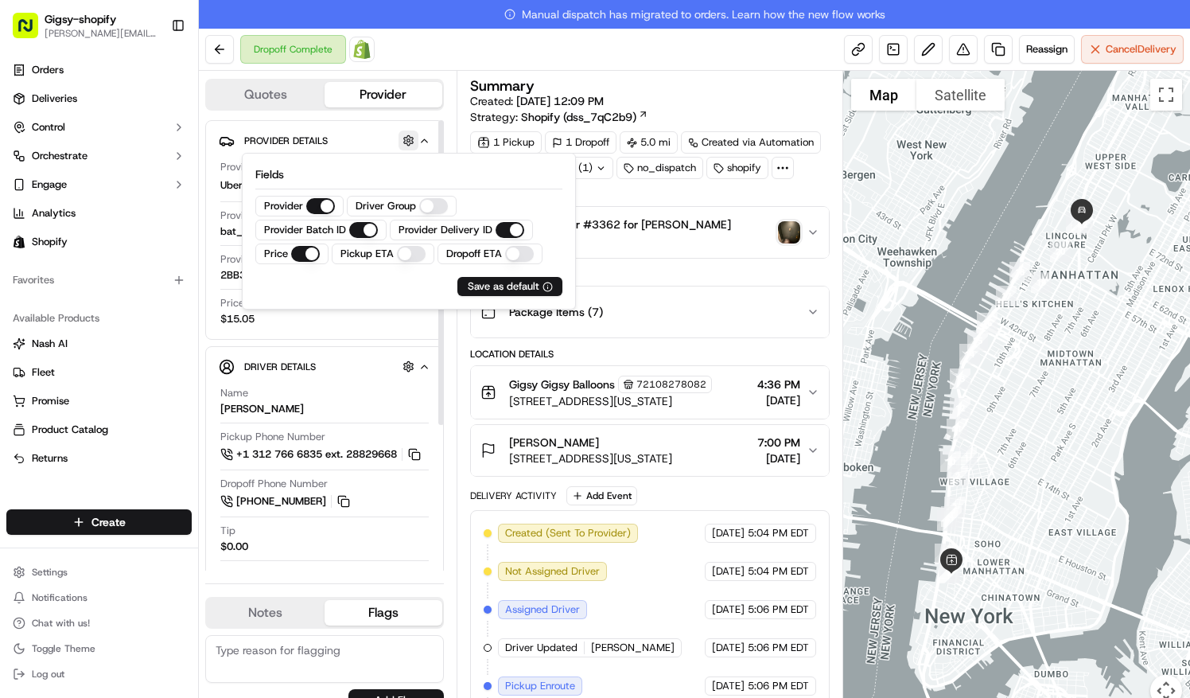
click at [411, 137] on button "button" at bounding box center [409, 140] width 20 height 20
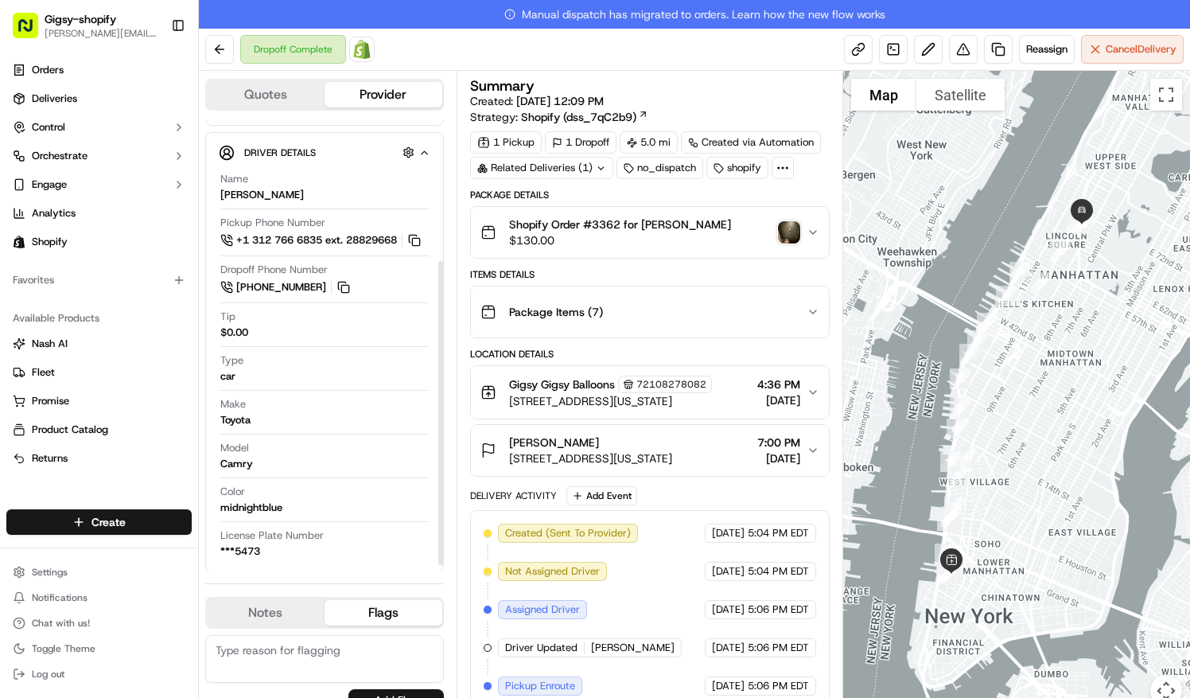
scroll to position [215, 0]
click at [815, 446] on icon "button" at bounding box center [813, 450] width 13 height 13
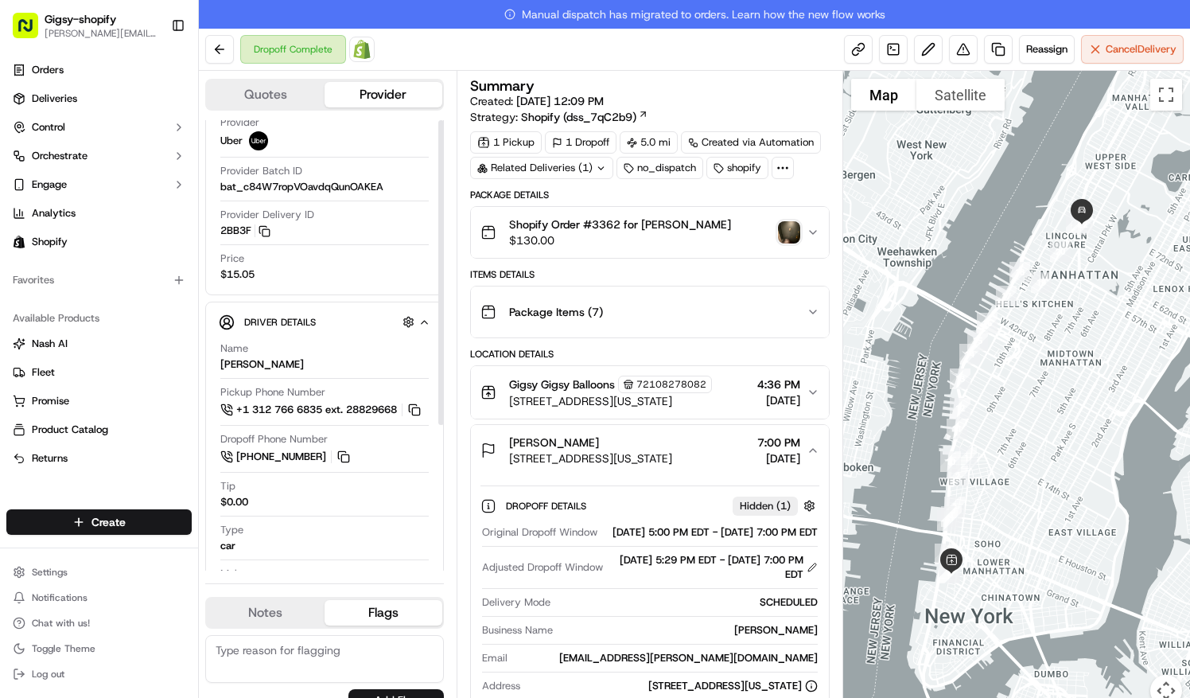
scroll to position [0, 0]
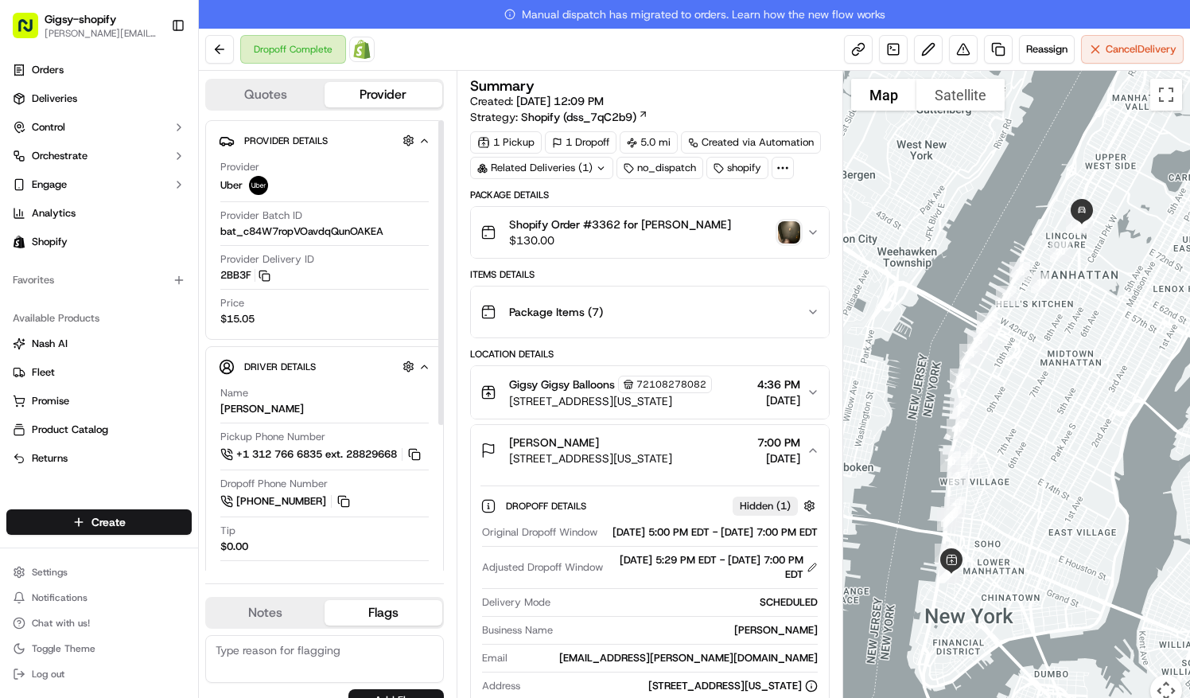
click at [306, 86] on button "Quotes" at bounding box center [266, 94] width 118 height 25
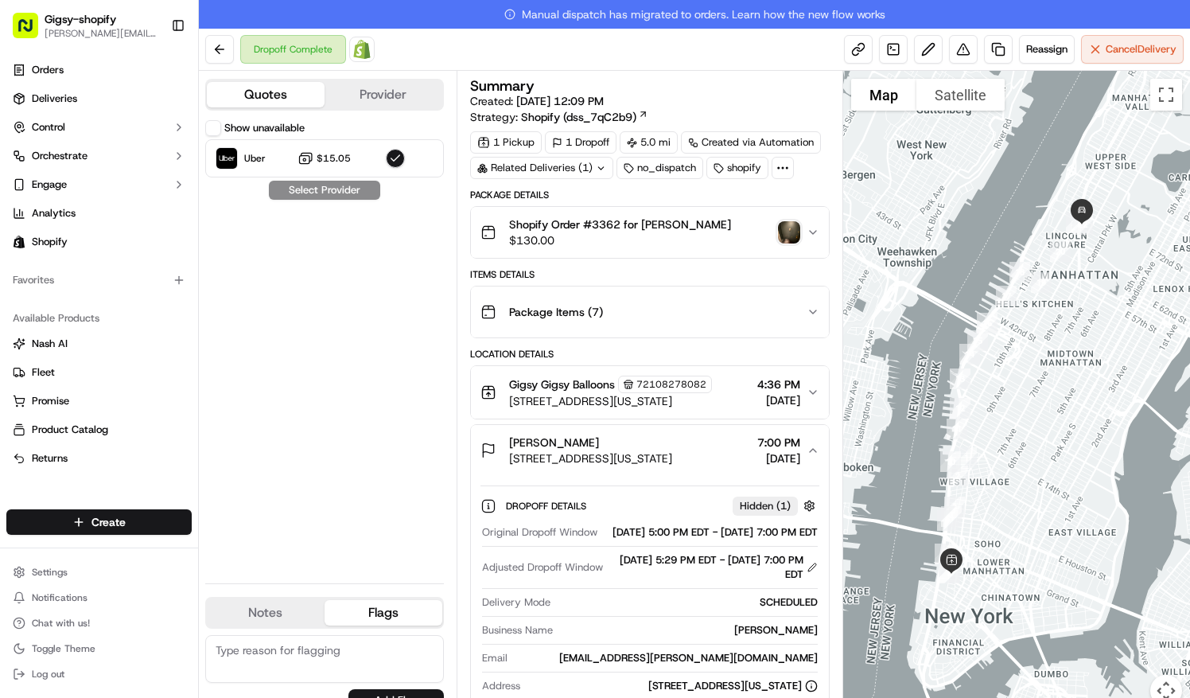
click at [364, 100] on button "Provider" at bounding box center [384, 94] width 118 height 25
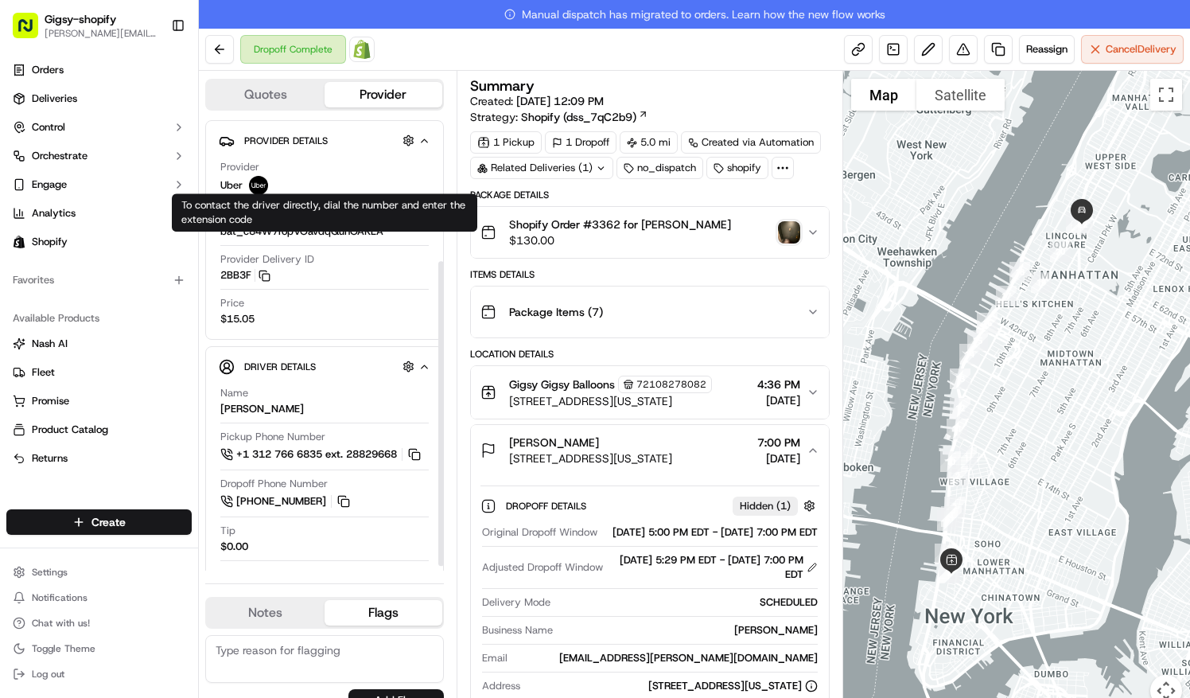
scroll to position [215, 0]
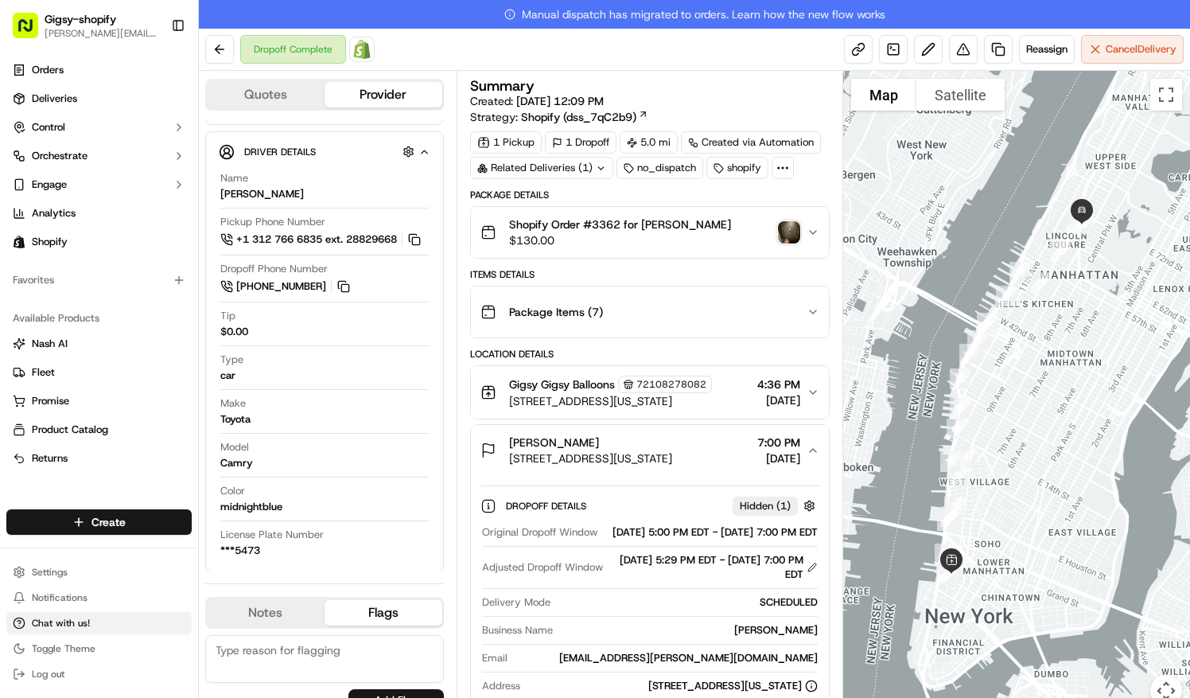
click at [117, 626] on button "Chat with us!" at bounding box center [98, 623] width 185 height 22
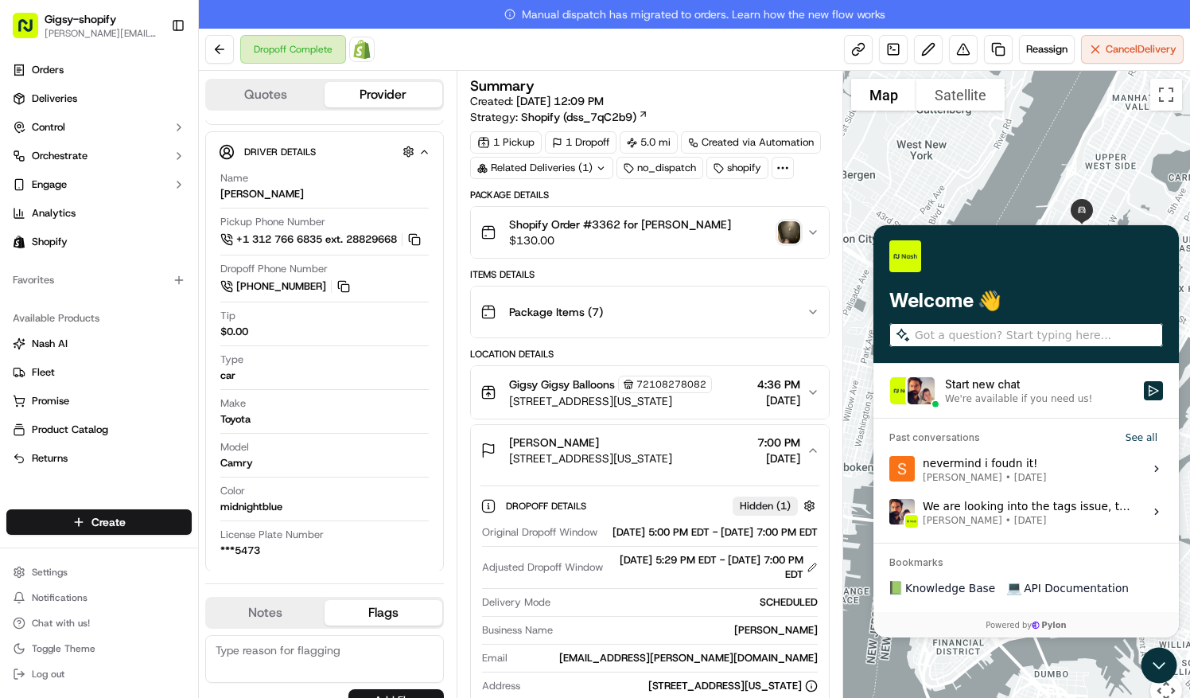
click at [969, 343] on input "search" at bounding box center [1037, 335] width 245 height 17
type input "I"
type input "issue with delivery"
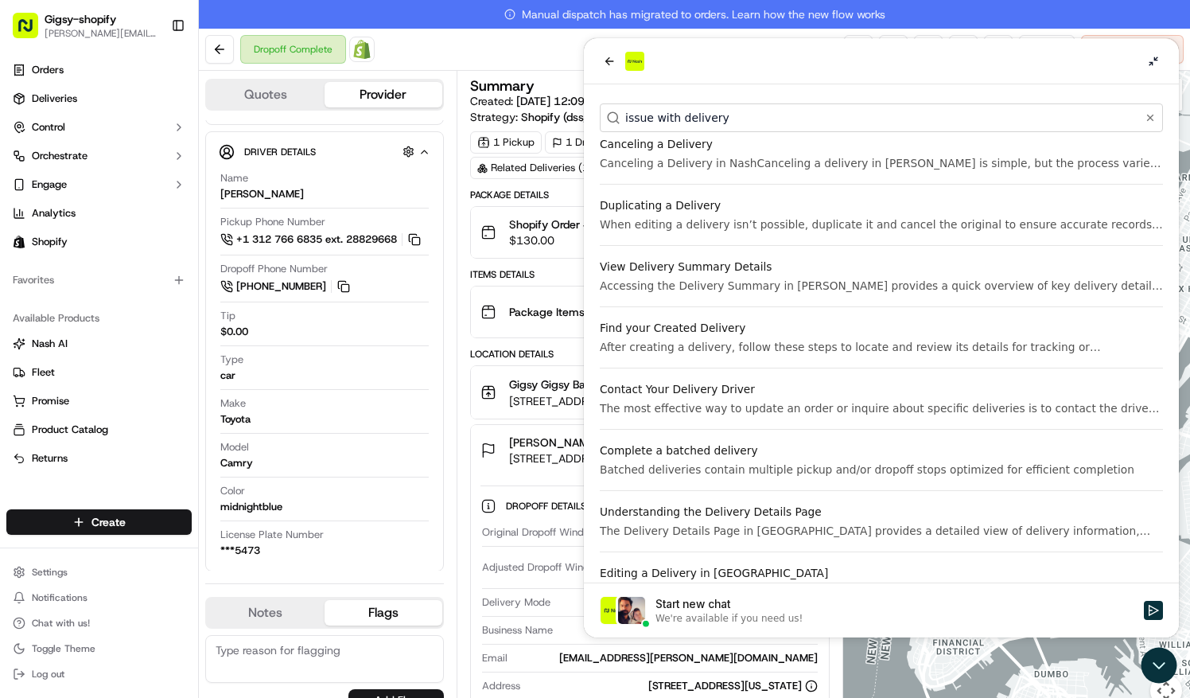
scroll to position [736, 0]
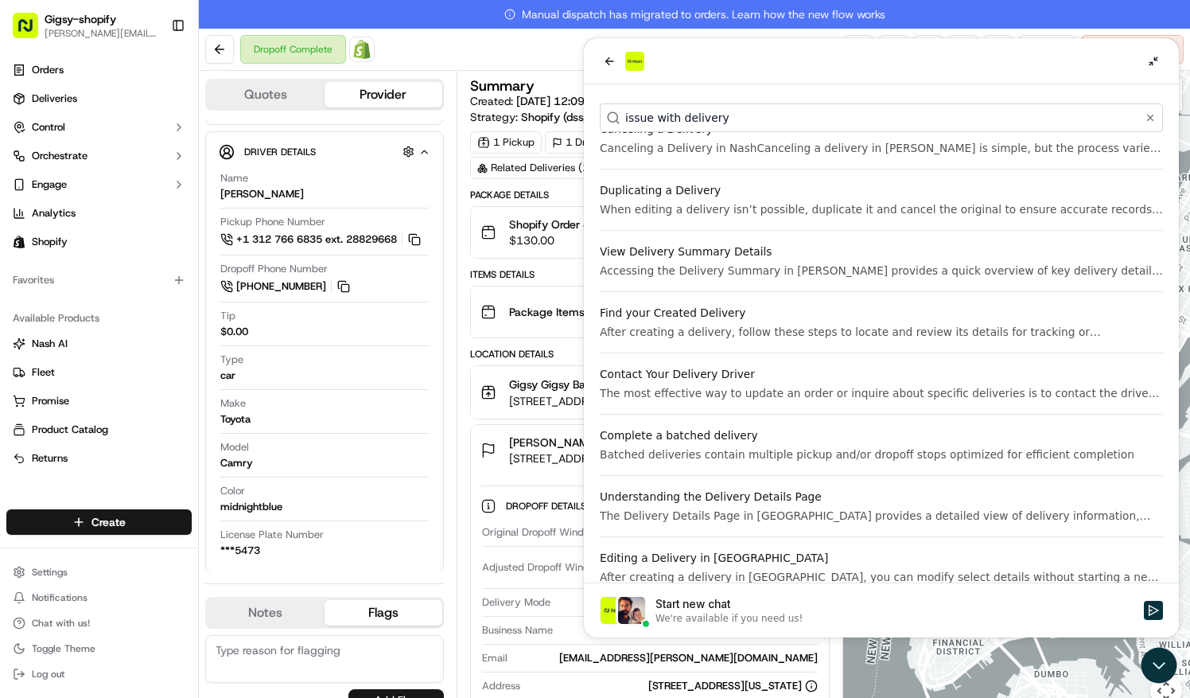
drag, startPoint x: 807, startPoint y: 528, endPoint x: 785, endPoint y: 366, distance: 163.1
click at [785, 366] on div "Contact Your Delivery Driver" at bounding box center [881, 374] width 563 height 16
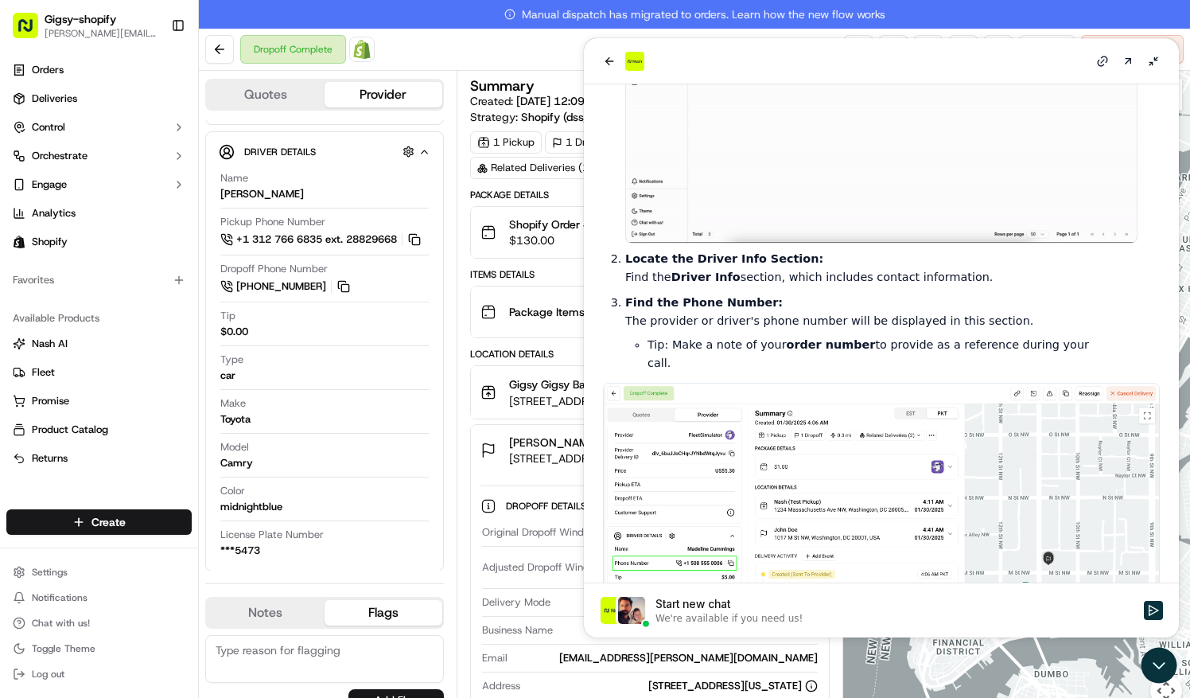
scroll to position [372, 0]
click at [390, 458] on div "Model Camry" at bounding box center [324, 455] width 208 height 30
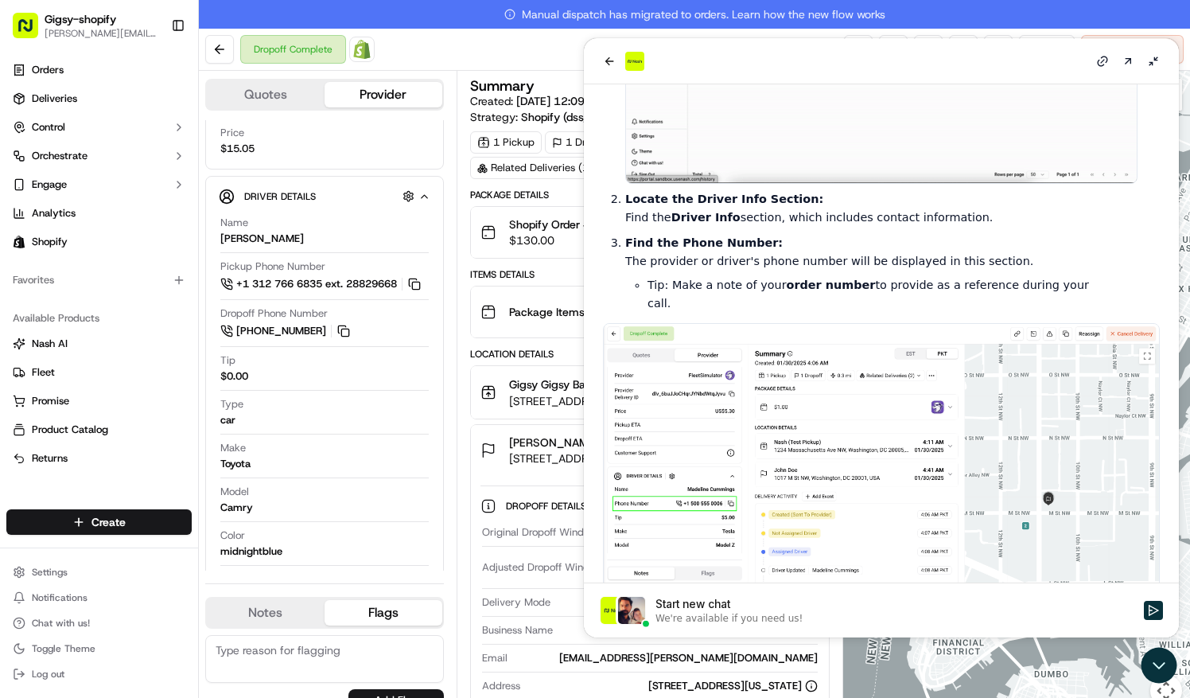
scroll to position [503, 0]
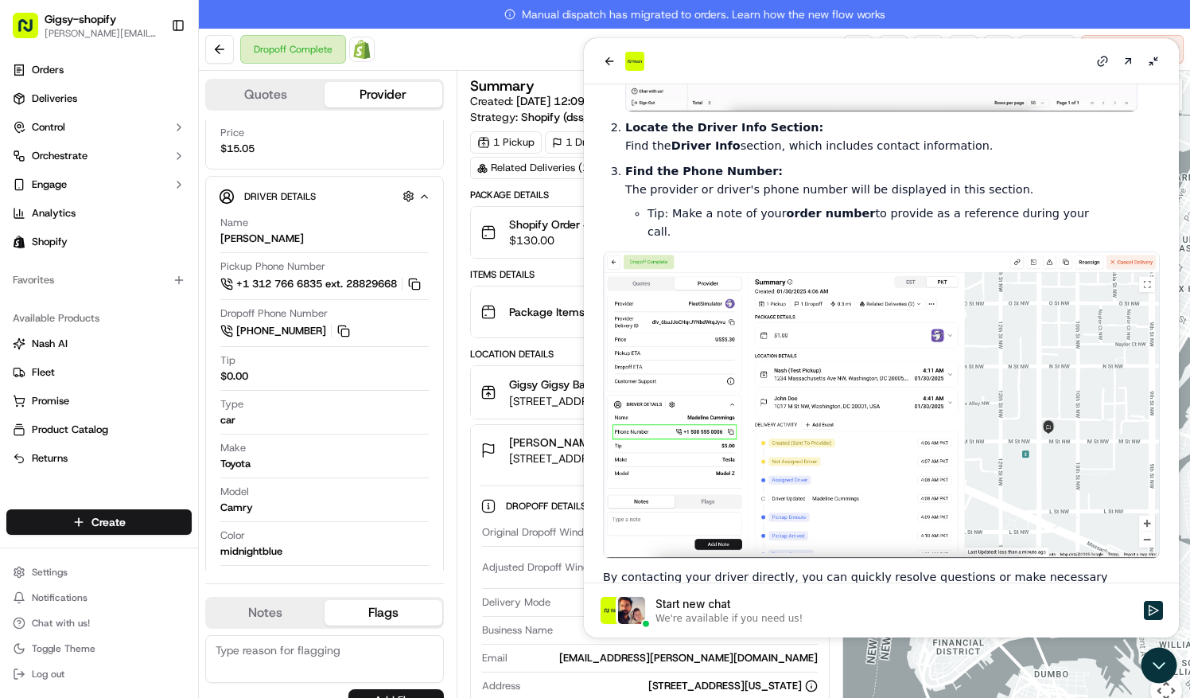
click at [458, 459] on div "Summary Created: 09/18/2025 12:09 PM Strategy: Shopify (dss_7qC2b9) 1 Pickup 1 …" at bounding box center [650, 398] width 387 height 655
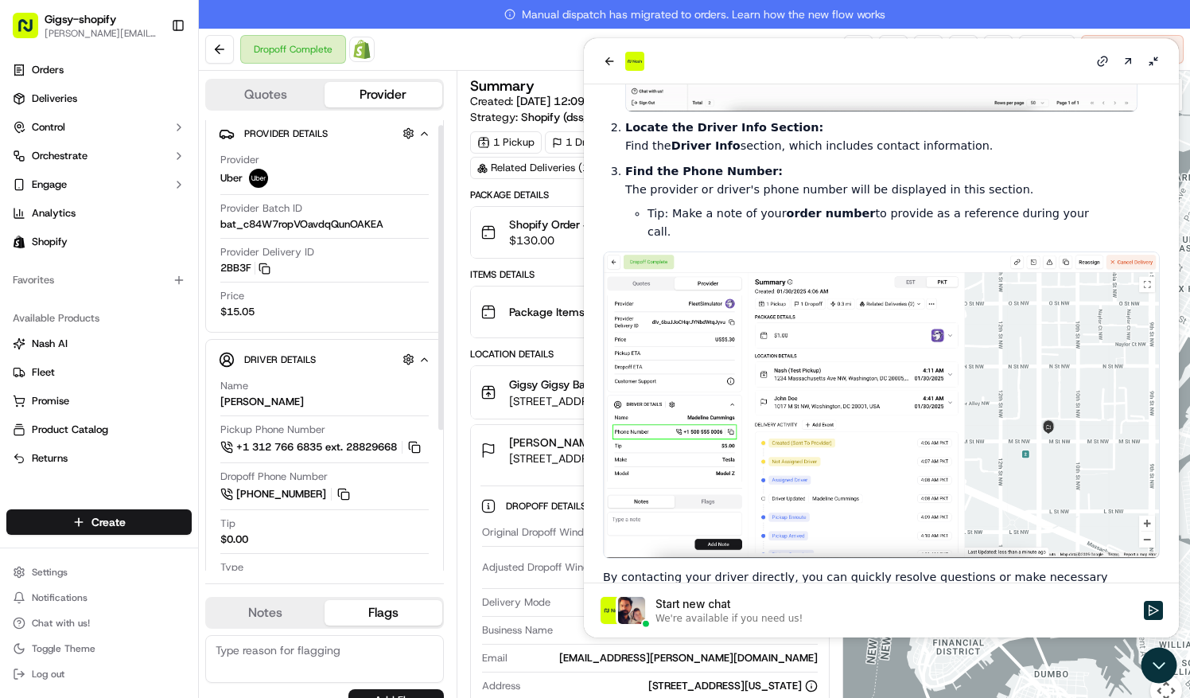
scroll to position [0, 0]
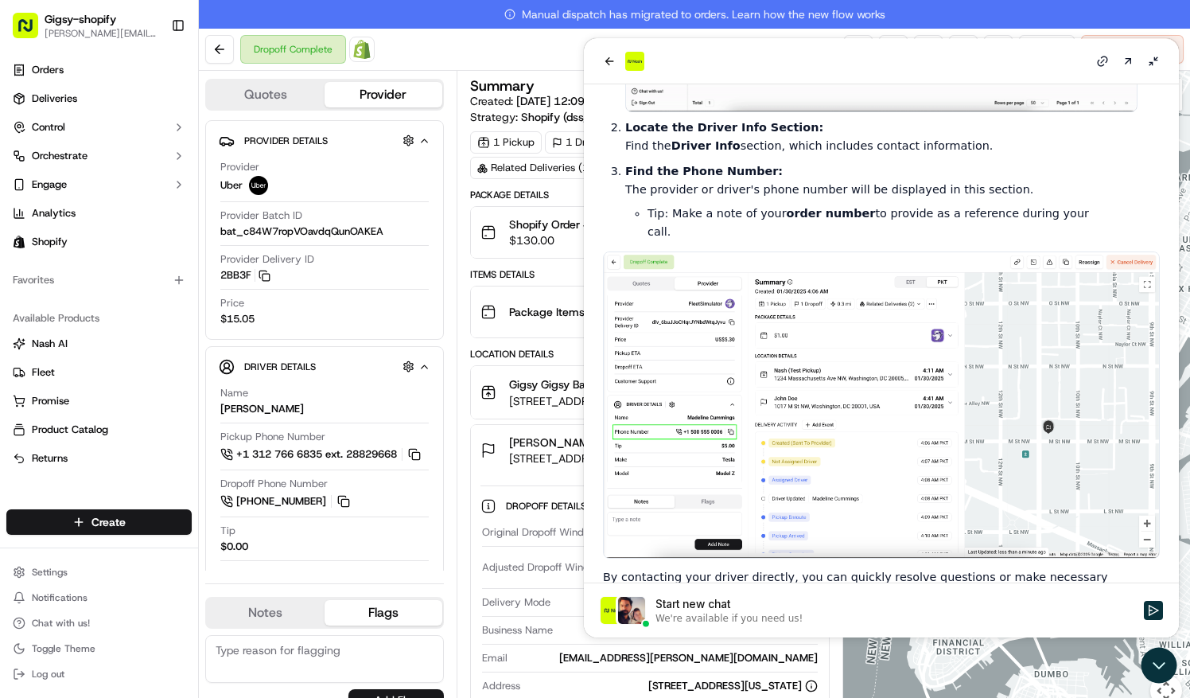
click at [714, 623] on div "We're available if you need us!" at bounding box center [729, 618] width 147 height 13
click at [1144, 620] on button "Start new chat We're available if you need us!" at bounding box center [1153, 610] width 19 height 19
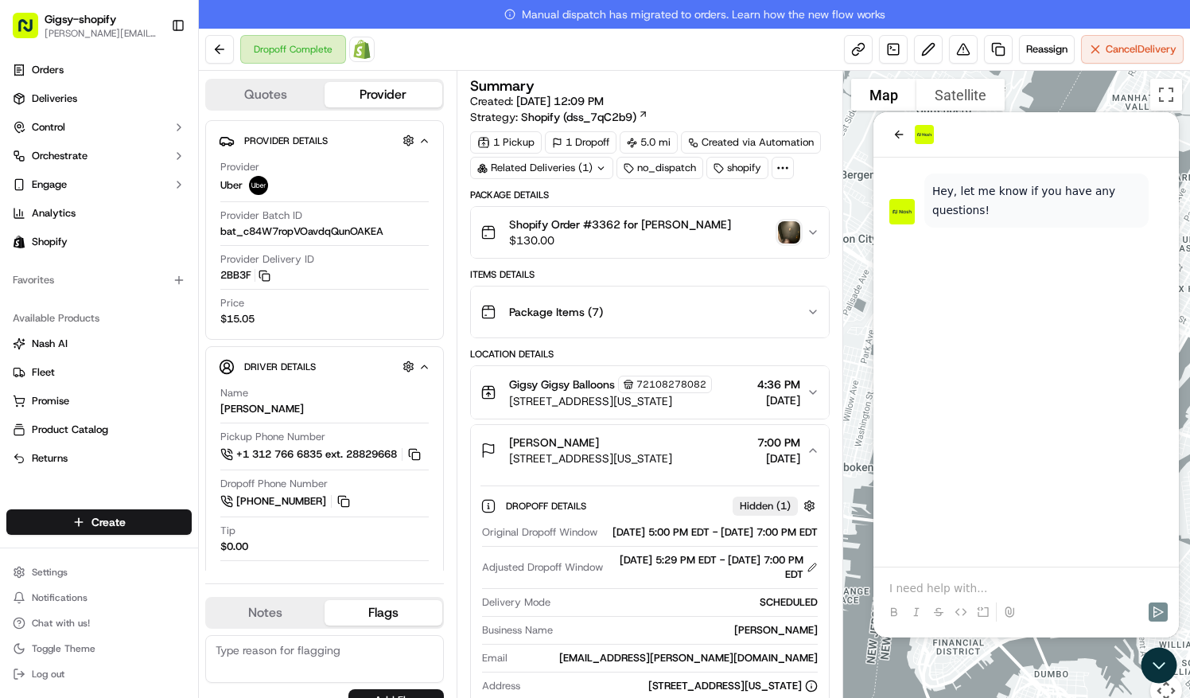
click at [926, 586] on p at bounding box center [1027, 588] width 274 height 16
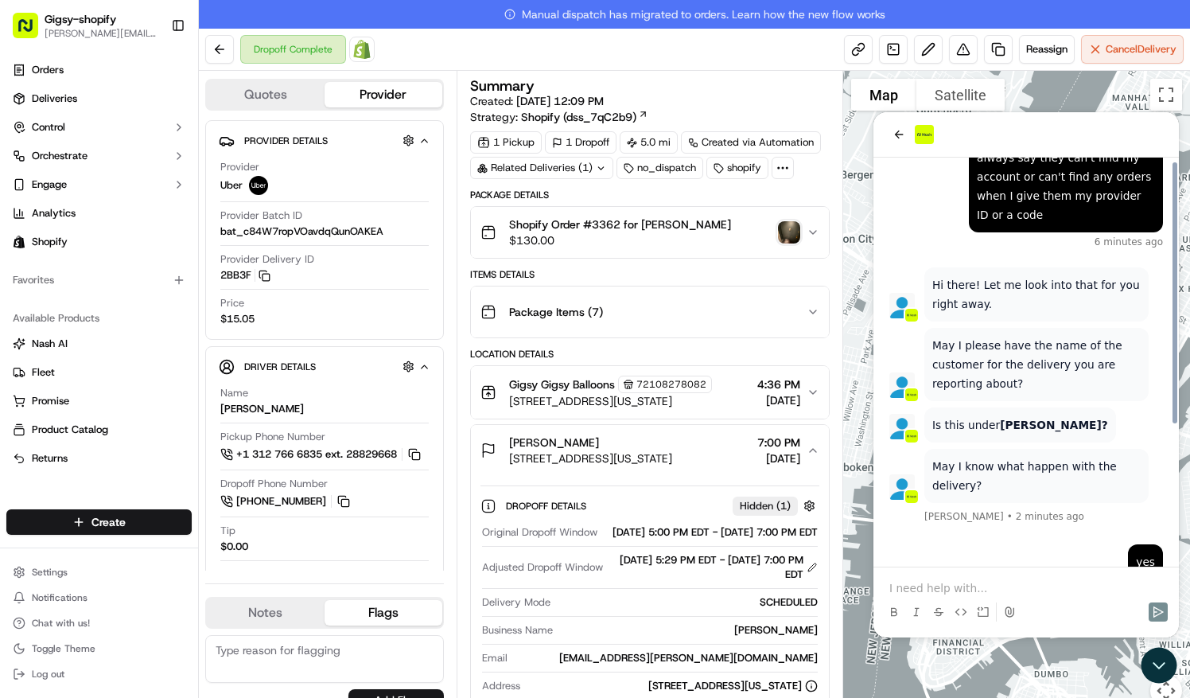
scroll to position [217, 0]
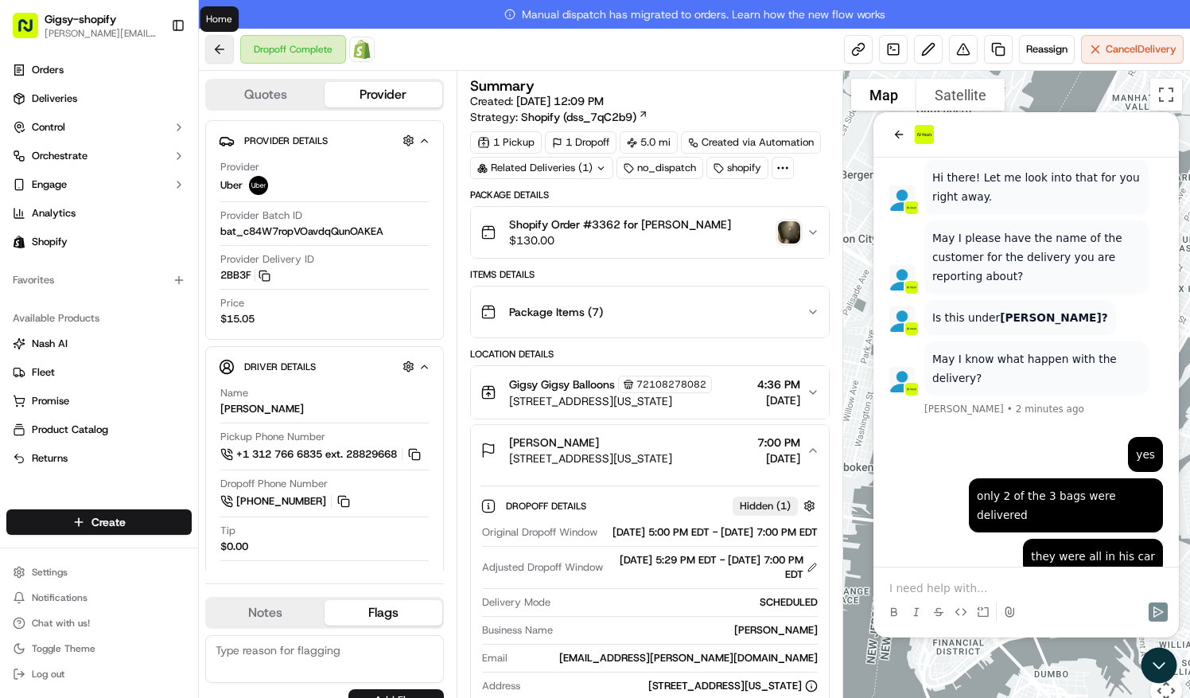
click at [228, 51] on button at bounding box center [219, 49] width 29 height 29
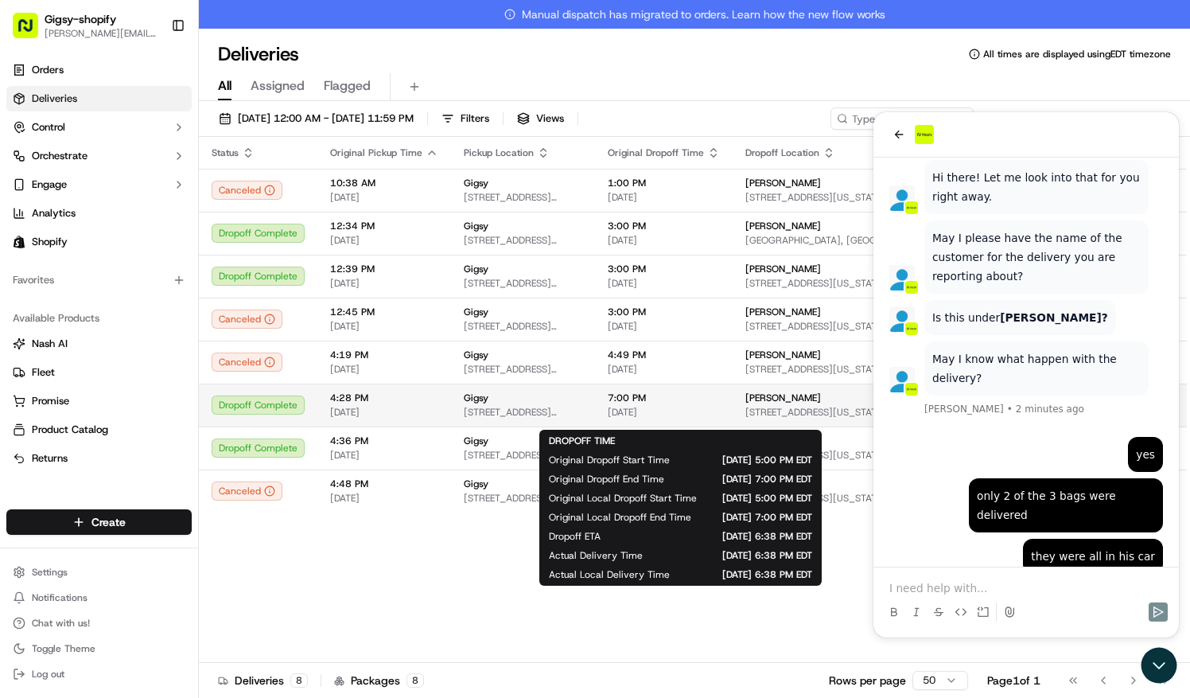
click at [656, 419] on span "[DATE]" at bounding box center [664, 412] width 112 height 13
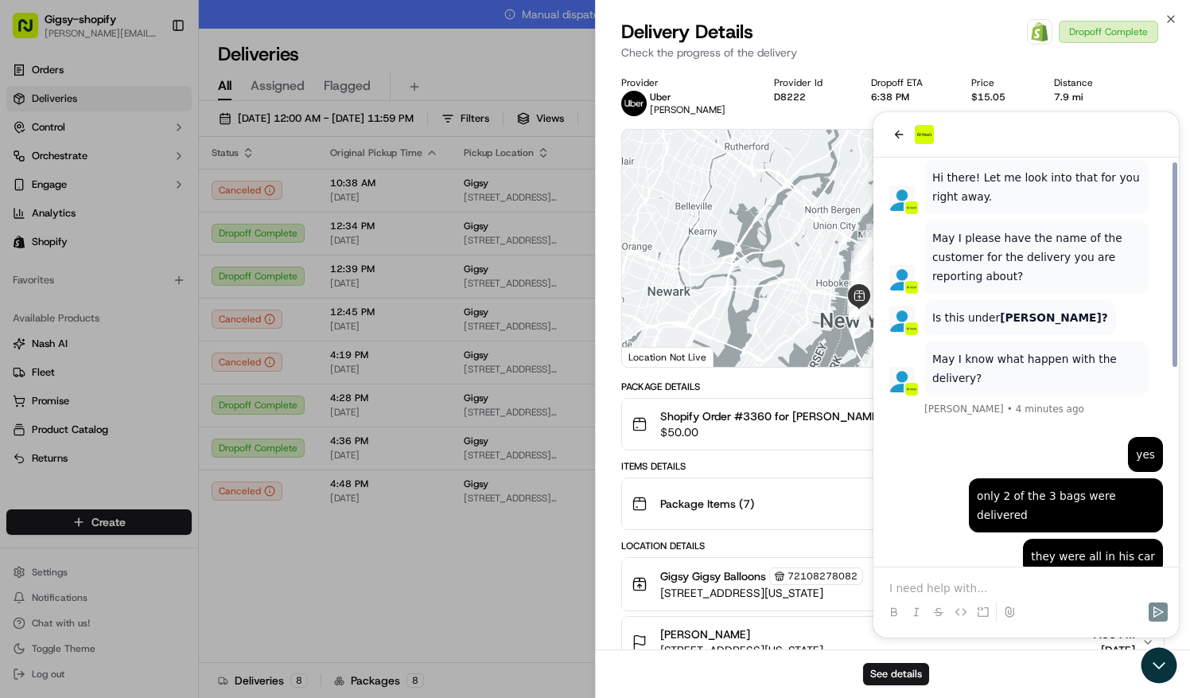
scroll to position [389, 0]
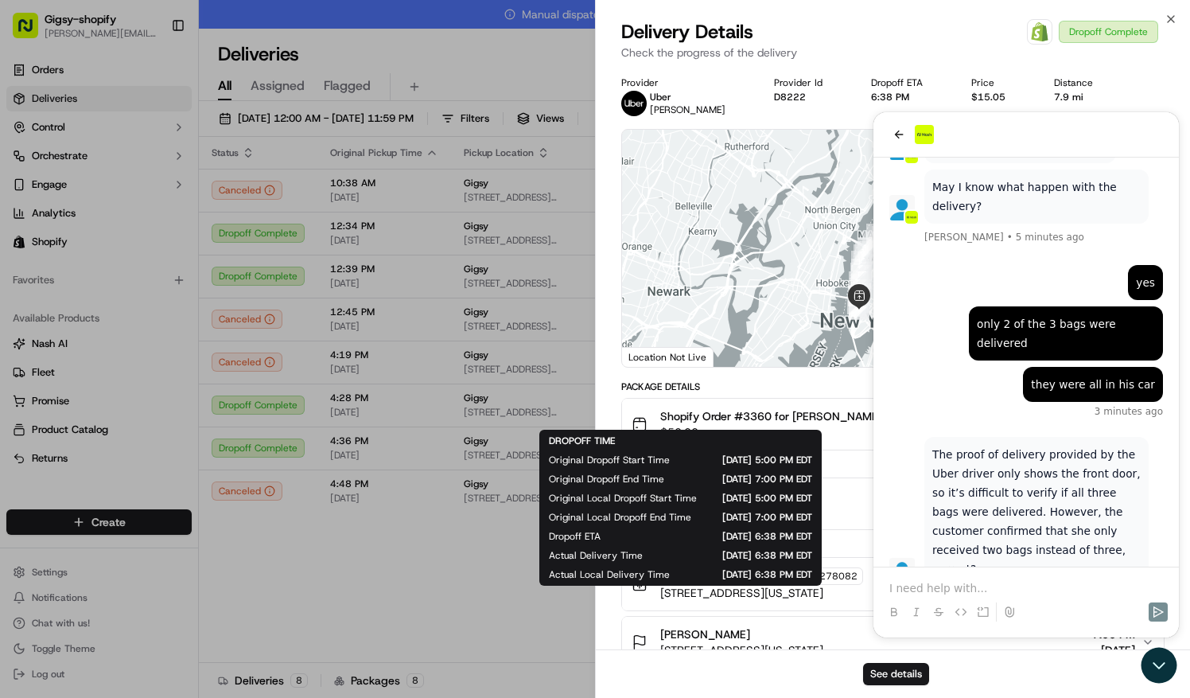
click at [937, 584] on div "Gigsy Gigsy Balloons 72108278082 375 Greenwich Street, New York, NY 10013, US 4…" at bounding box center [887, 583] width 510 height 33
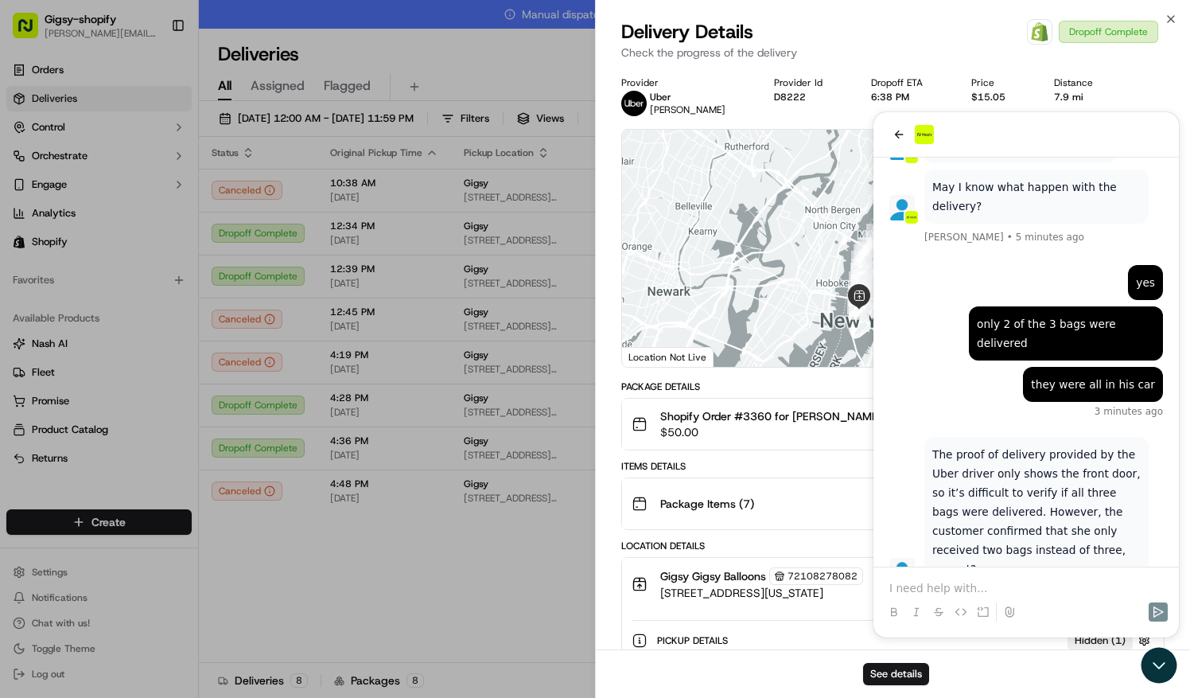
click at [937, 584] on div "Gigsy Gigsy Balloons 72108278082 375 Greenwich Street, New York, NY 10013, US 4…" at bounding box center [887, 583] width 510 height 33
click at [921, 584] on div "Gigsy Gigsy Balloons 72108278082 375 Greenwich Street, New York, NY 10013, US 4…" at bounding box center [887, 583] width 510 height 33
click at [1014, 525] on button "Package Items ( 7 )" at bounding box center [893, 503] width 542 height 51
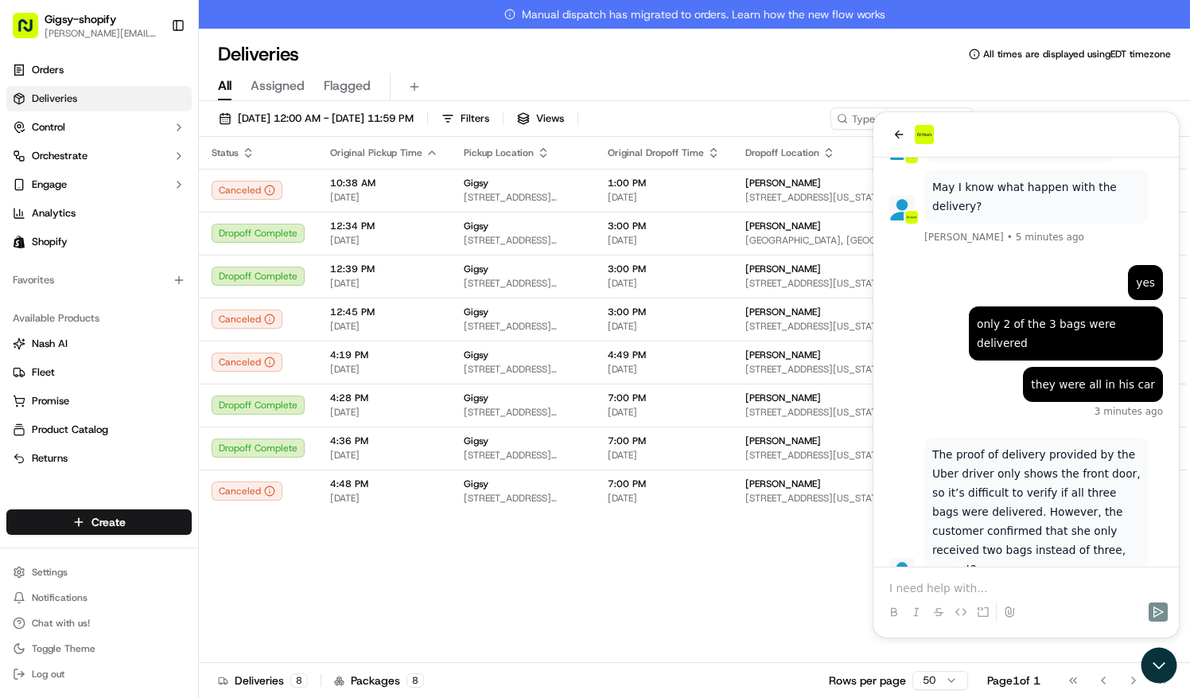
click at [977, 583] on p at bounding box center [1027, 588] width 274 height 16
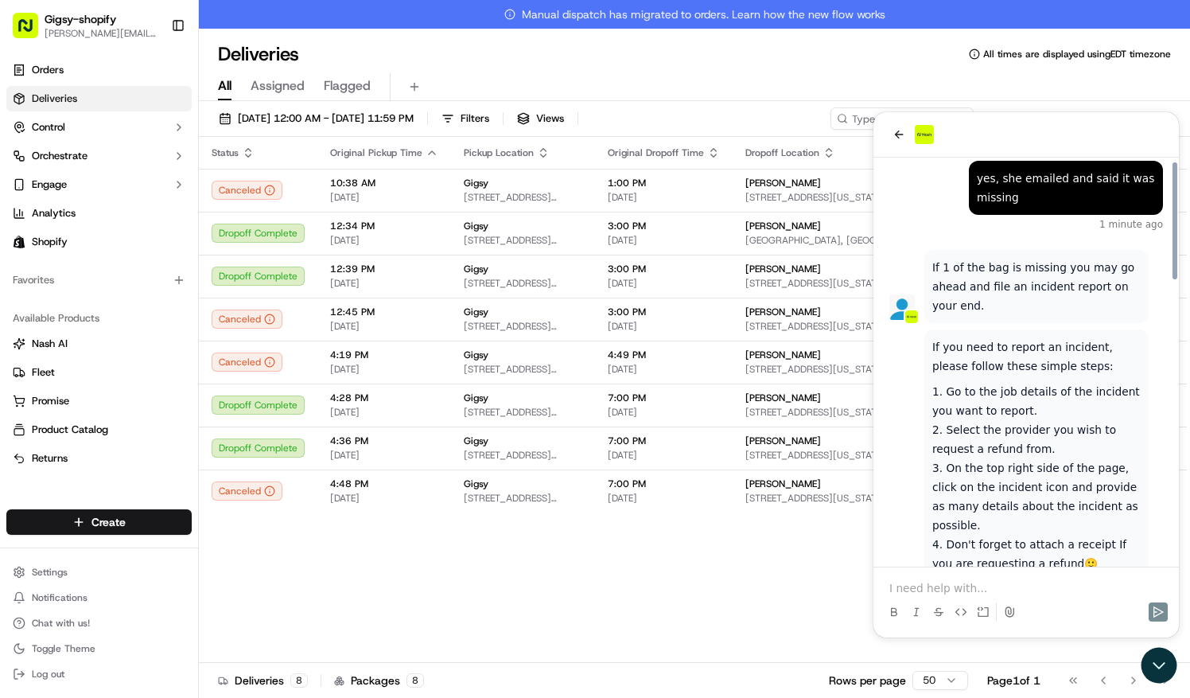
scroll to position [858, 0]
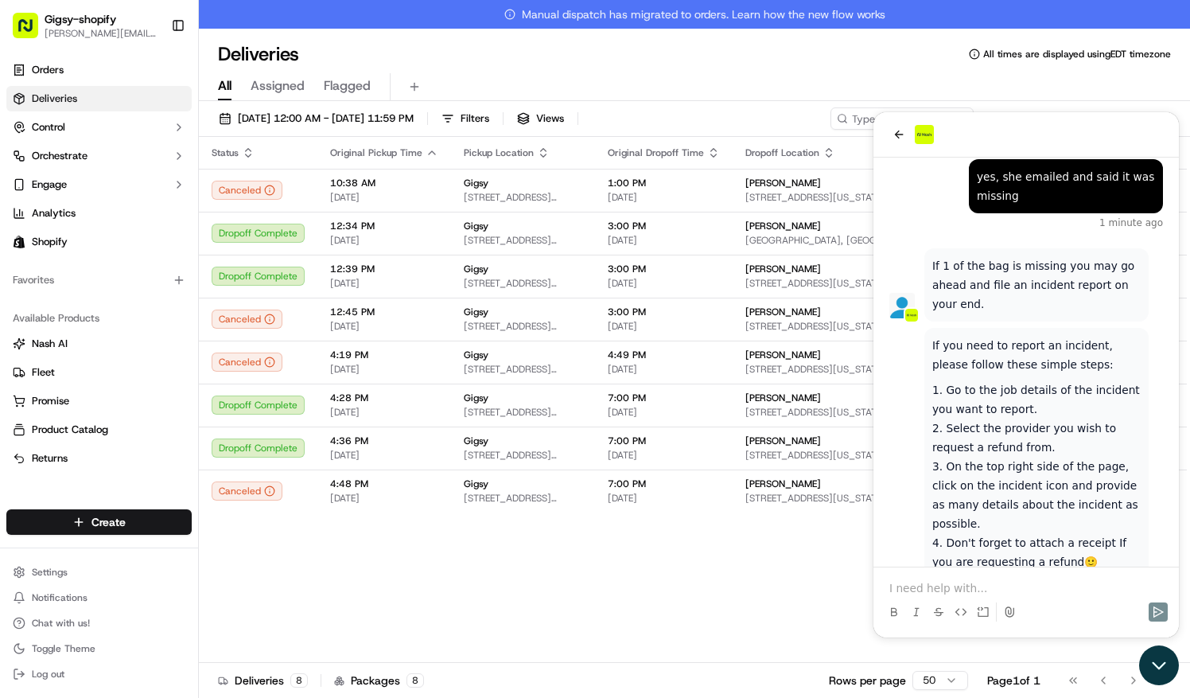
click at [1149, 664] on icon "Open customer support" at bounding box center [1159, 665] width 40 height 40
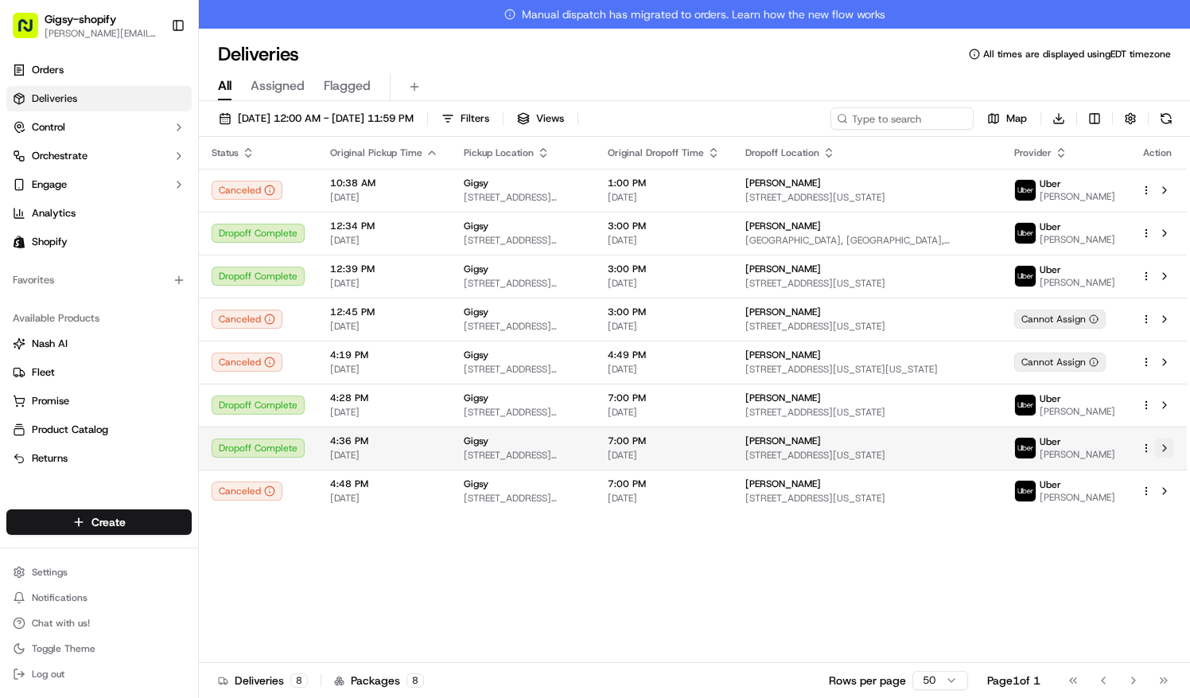
click at [1170, 458] on button at bounding box center [1164, 447] width 19 height 19
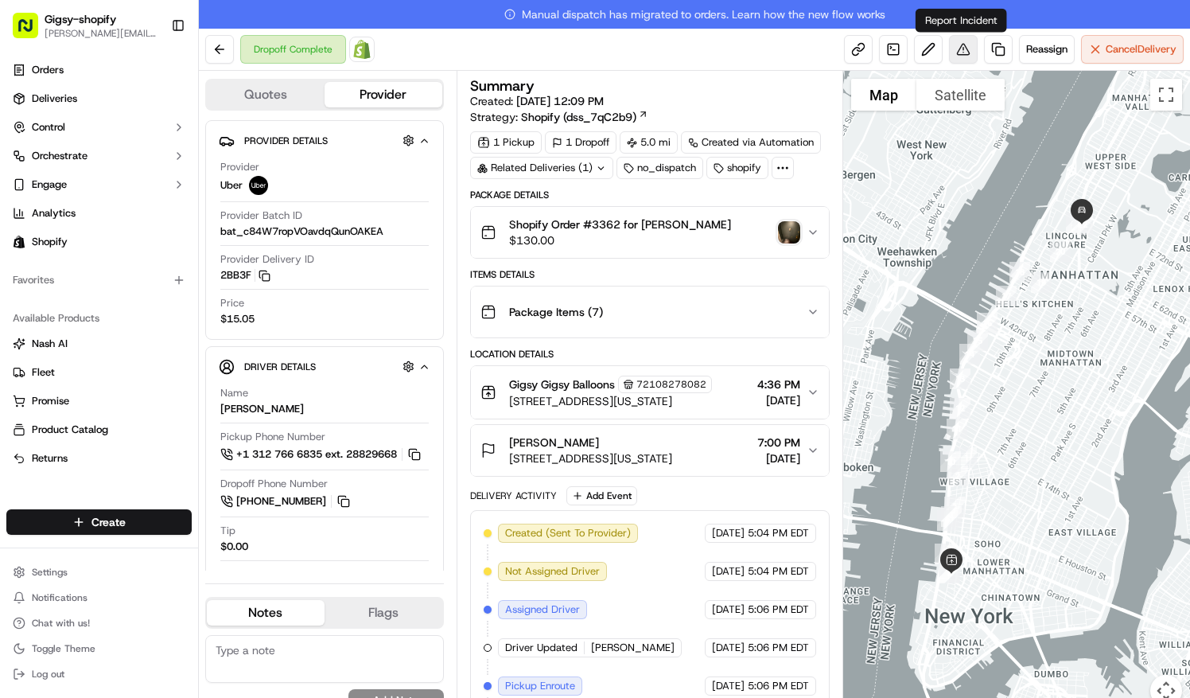
click at [964, 49] on button at bounding box center [963, 49] width 29 height 29
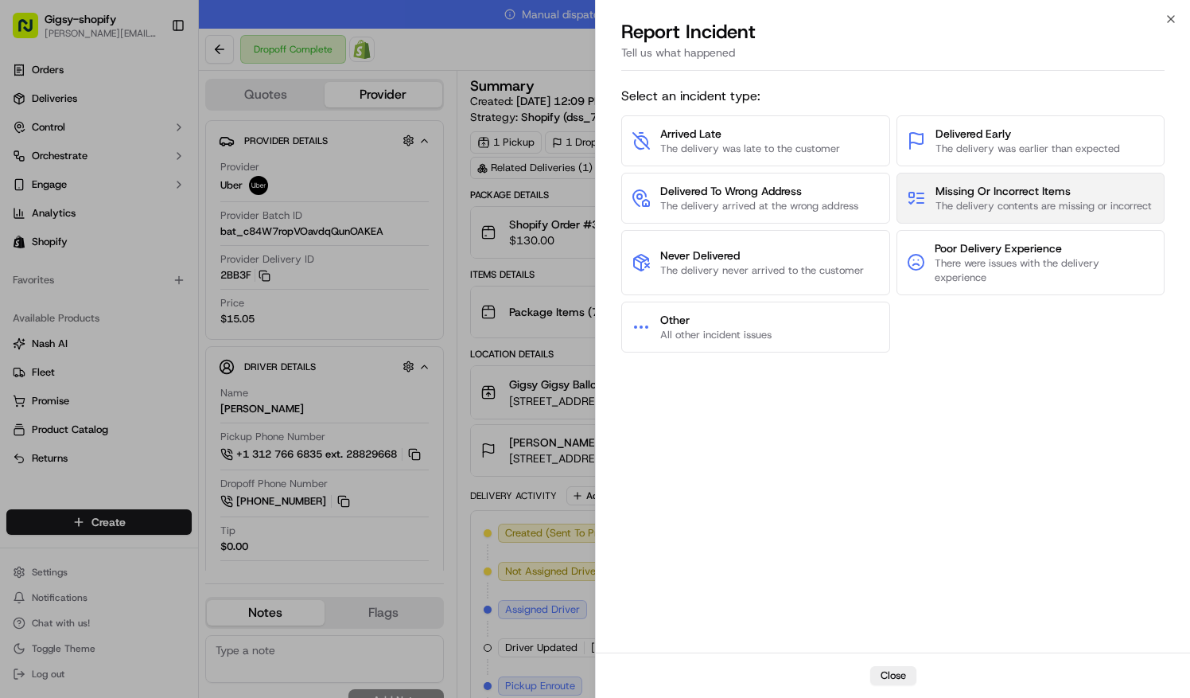
click at [950, 188] on span "Missing Or Incorrect Items" at bounding box center [1044, 191] width 216 height 16
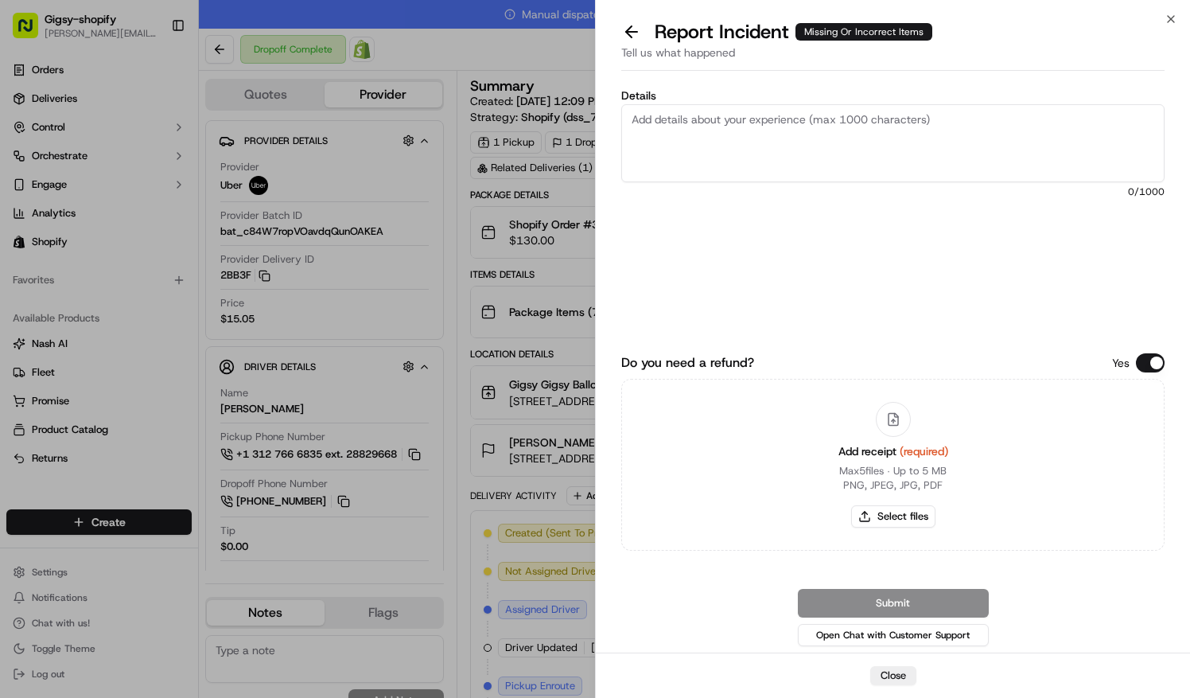
click at [876, 140] on textarea "Details" at bounding box center [892, 143] width 543 height 78
type textarea "W"
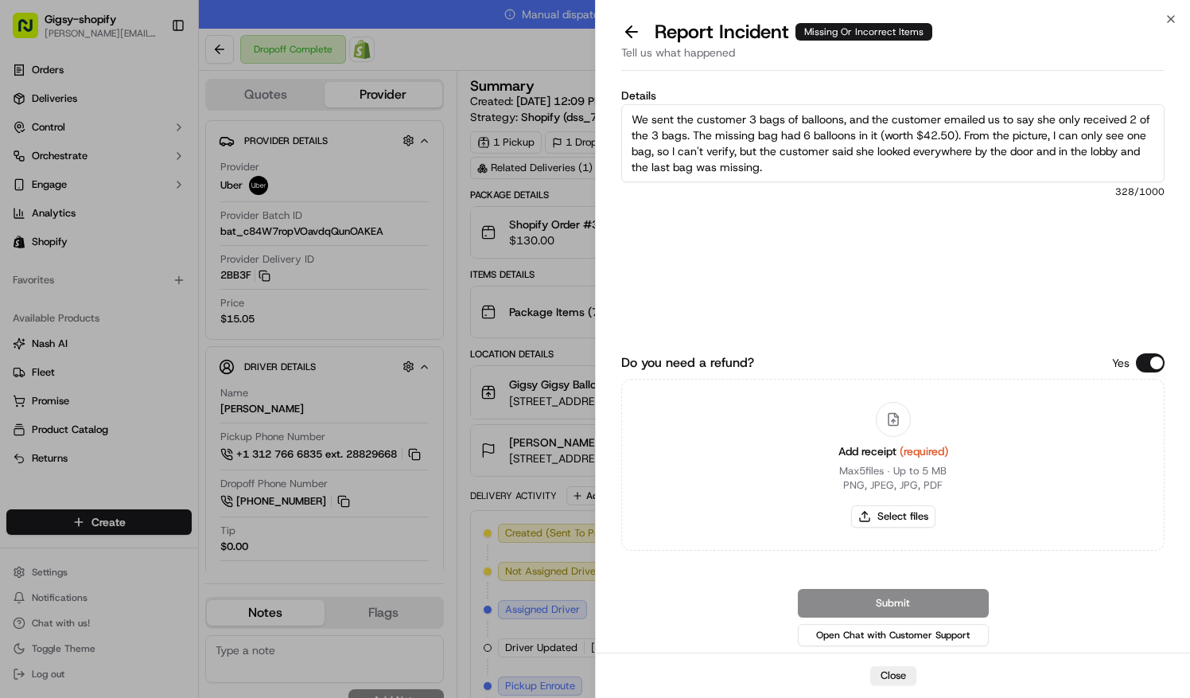
type textarea "We sent the customer 3 bags of balloons, and the customer emailed us to say she…"
click at [913, 520] on button "Select files" at bounding box center [893, 516] width 84 height 22
type input "C:\fakepath\Screenshot 2025-09-18 215709.png"
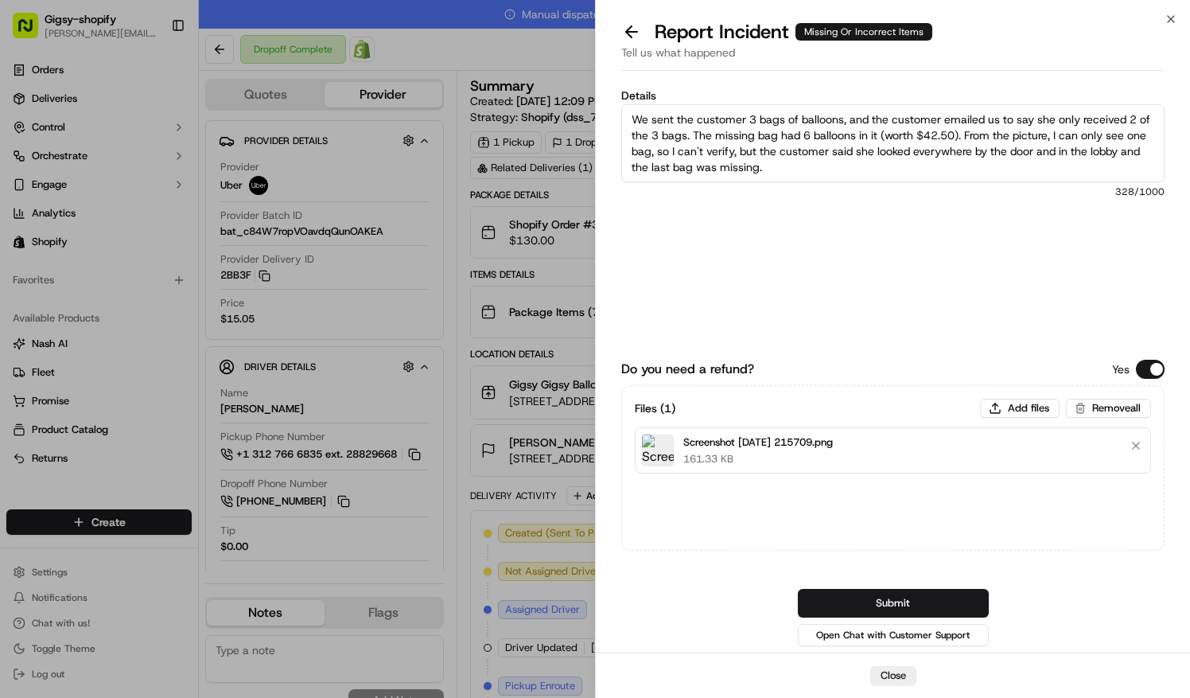
click at [883, 134] on textarea "We sent the customer 3 bags of balloons, and the customer emailed us to say she…" at bounding box center [892, 143] width 543 height 78
type textarea "We sent the customer 3 bags of balloons, and the customer emailed us to say she…"
click at [917, 598] on button "Submit" at bounding box center [893, 603] width 191 height 29
